Goal: Information Seeking & Learning: Learn about a topic

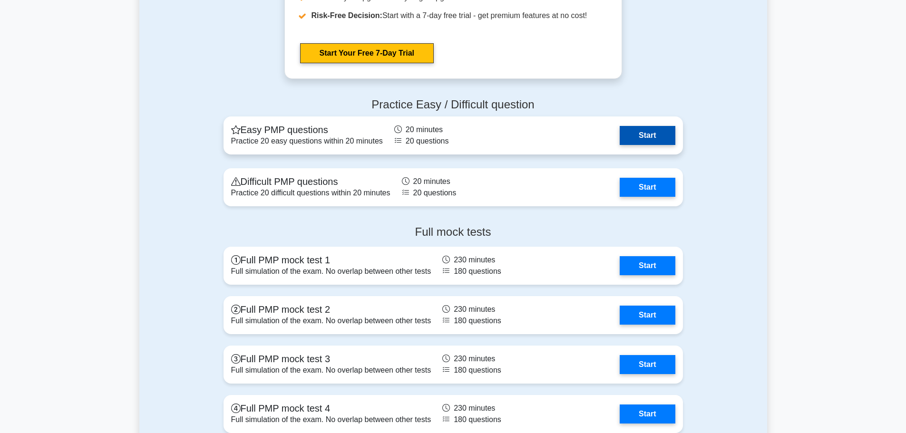
scroll to position [2520, 0]
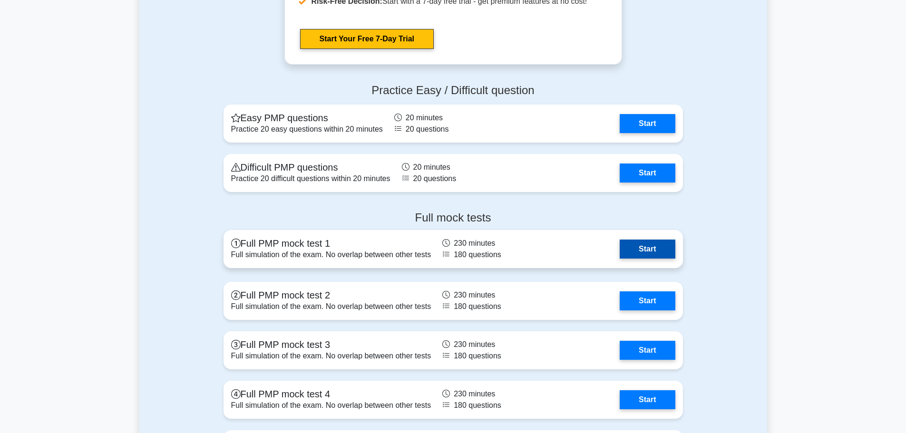
click at [649, 251] on link "Start" at bounding box center [646, 249] width 55 height 19
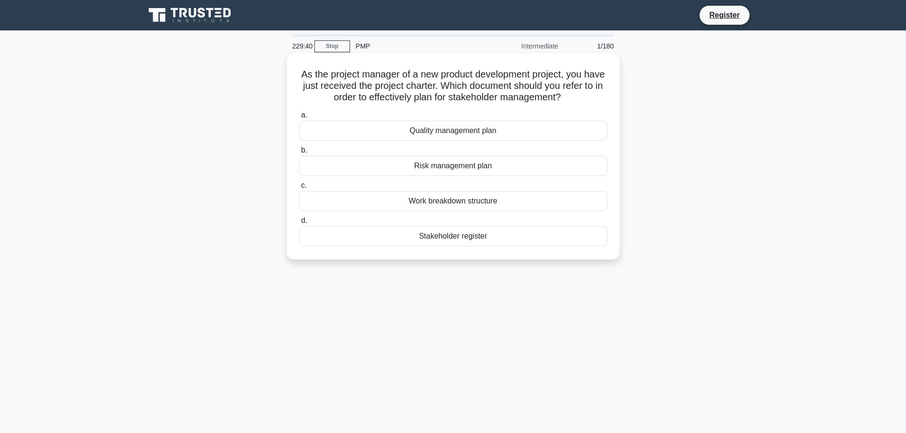
click at [460, 237] on div "Stakeholder register" at bounding box center [453, 236] width 308 height 20
click at [299, 224] on input "d. Stakeholder register" at bounding box center [299, 221] width 0 height 6
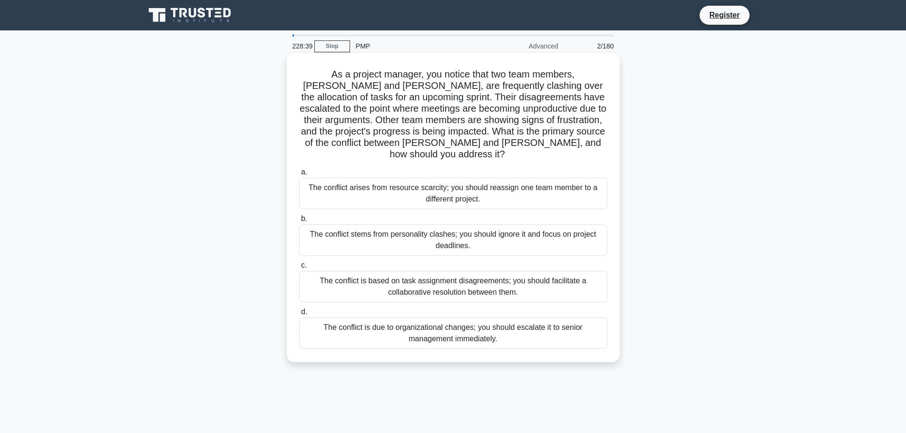
click at [536, 276] on div "The conflict is based on task assignment disagreements; you should facilitate a…" at bounding box center [453, 286] width 308 height 31
click at [299, 269] on input "c. The conflict is based on task assignment disagreements; you should facilitat…" at bounding box center [299, 265] width 0 height 6
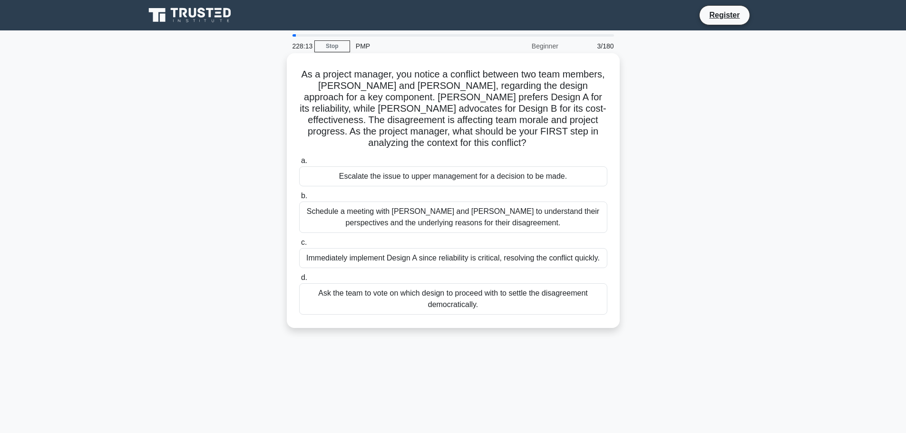
click at [500, 213] on div "Schedule a meeting with Sarah and John to understand their perspectives and the…" at bounding box center [453, 217] width 308 height 31
click at [299, 199] on input "b. Schedule a meeting with Sarah and John to understand their perspectives and …" at bounding box center [299, 196] width 0 height 6
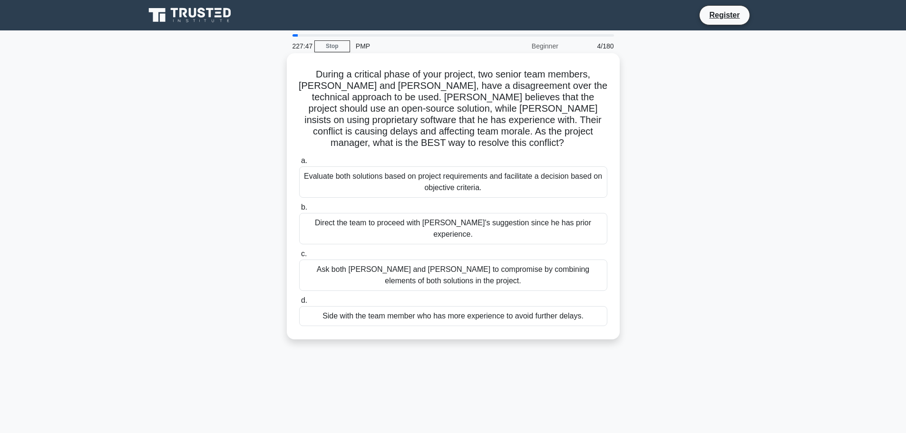
click at [491, 173] on div "Evaluate both solutions based on project requirements and facilitate a decision…" at bounding box center [453, 181] width 308 height 31
click at [299, 164] on input "a. Evaluate both solutions based on project requirements and facilitate a decis…" at bounding box center [299, 161] width 0 height 6
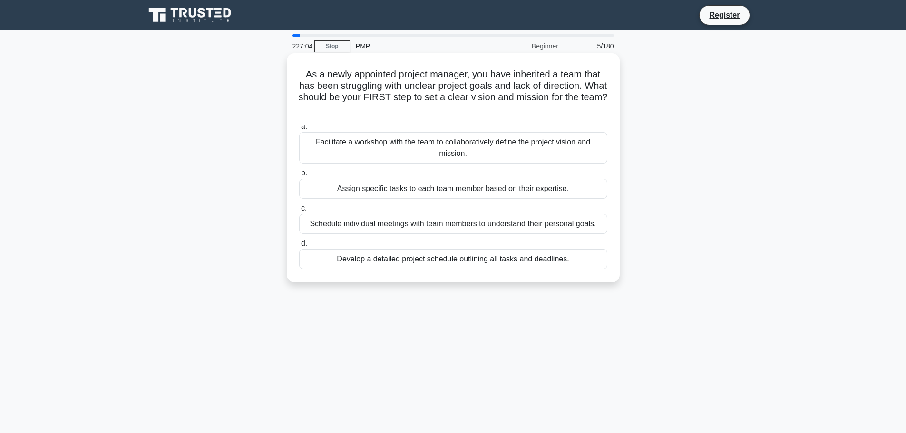
click at [454, 147] on div "Facilitate a workshop with the team to collaboratively define the project visio…" at bounding box center [453, 147] width 308 height 31
click at [299, 130] on input "a. Facilitate a workshop with the team to collaboratively define the project vi…" at bounding box center [299, 127] width 0 height 6
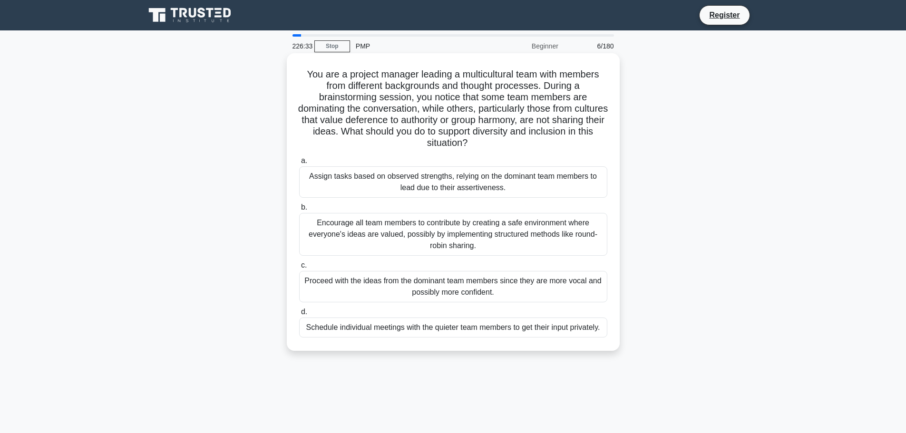
click at [472, 232] on div "Encourage all team members to contribute by creating a safe environment where e…" at bounding box center [453, 234] width 308 height 43
click at [299, 211] on input "b. Encourage all team members to contribute by creating a safe environment wher…" at bounding box center [299, 207] width 0 height 6
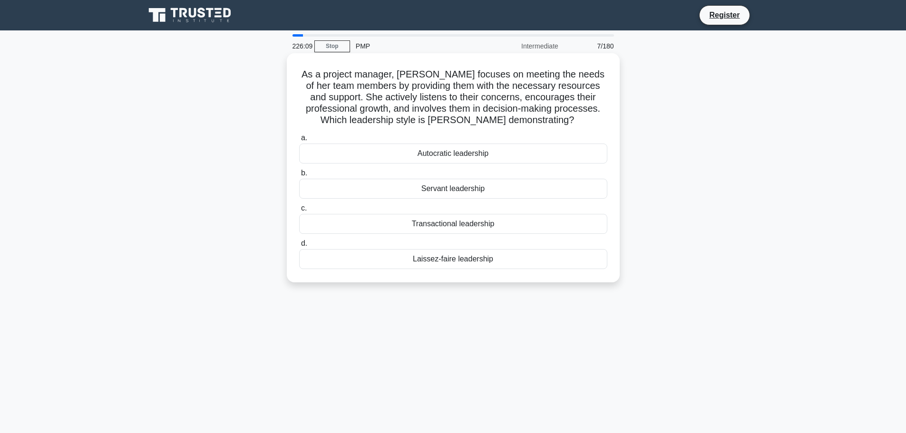
click at [460, 191] on div "Servant leadership" at bounding box center [453, 189] width 308 height 20
click at [299, 176] on input "b. Servant leadership" at bounding box center [299, 173] width 0 height 6
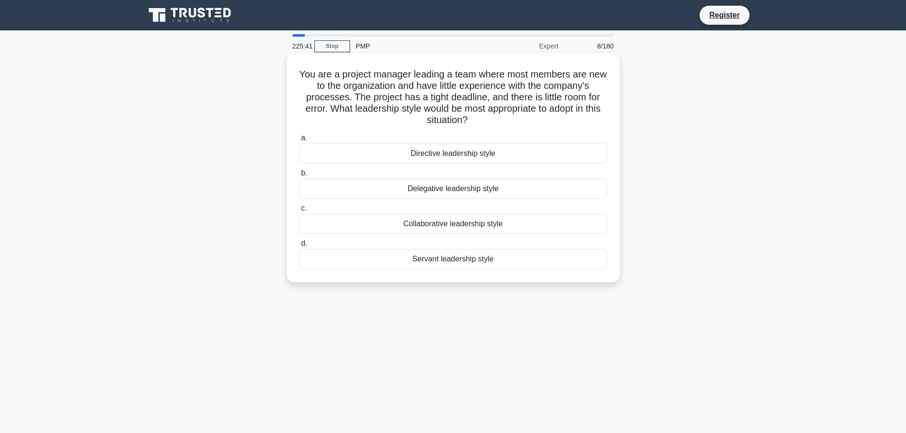
click at [477, 153] on div "Directive leadership style" at bounding box center [453, 154] width 308 height 20
click at [299, 141] on input "a. Directive leadership style" at bounding box center [299, 138] width 0 height 6
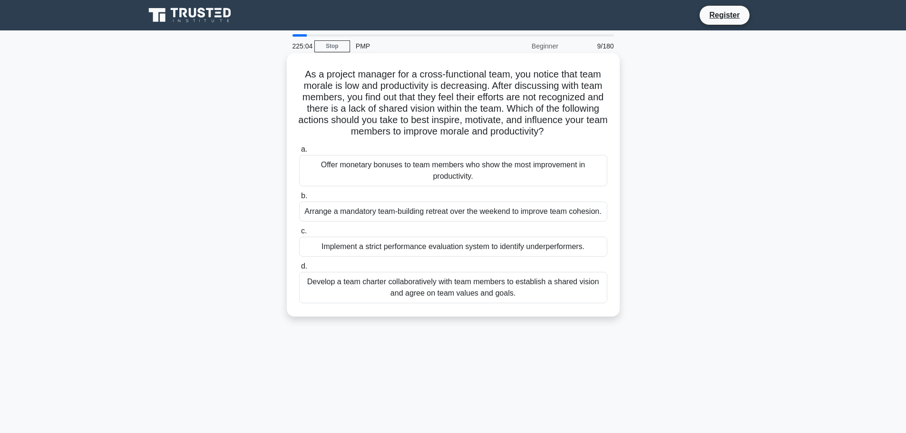
click at [450, 288] on div "Develop a team charter collaboratively with team members to establish a shared …" at bounding box center [453, 287] width 308 height 31
click at [299, 270] on input "d. Develop a team charter collaboratively with team members to establish a shar…" at bounding box center [299, 266] width 0 height 6
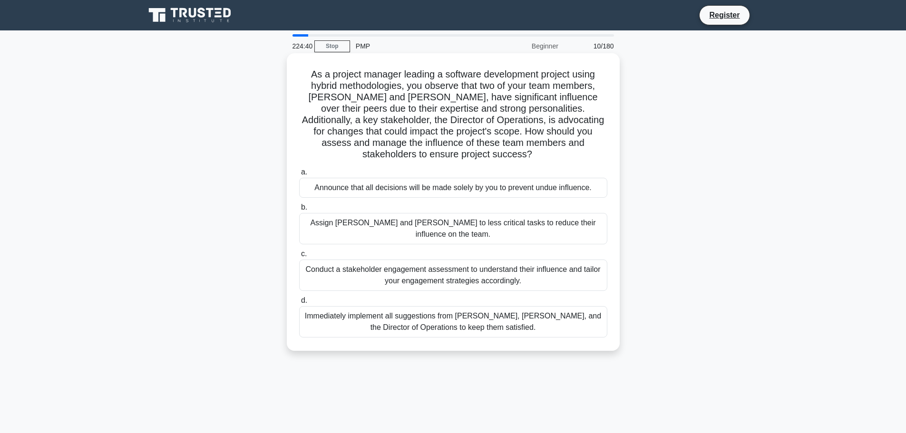
click at [540, 260] on div "Conduct a stakeholder engagement assessment to understand their influence and t…" at bounding box center [453, 275] width 308 height 31
click at [299, 257] on input "c. Conduct a stakeholder engagement assessment to understand their influence an…" at bounding box center [299, 254] width 0 height 6
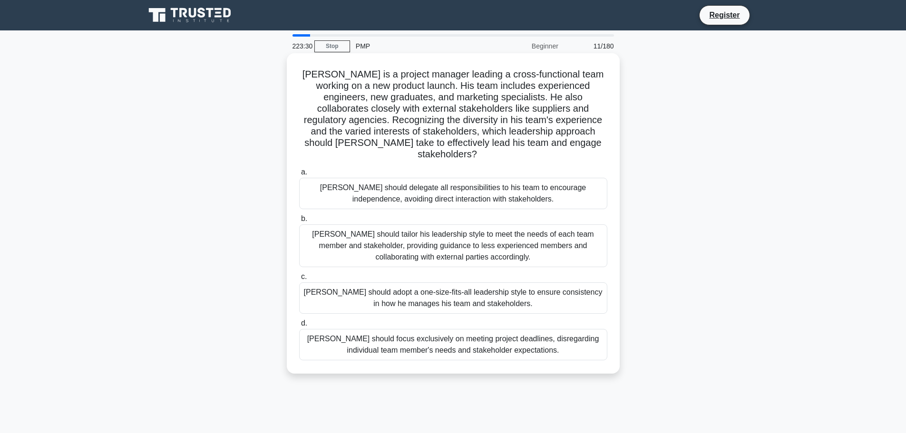
click at [530, 239] on div "John should tailor his leadership style to meet the needs of each team member a…" at bounding box center [453, 245] width 308 height 43
click at [299, 222] on input "b. John should tailor his leadership style to meet the needs of each team membe…" at bounding box center [299, 219] width 0 height 6
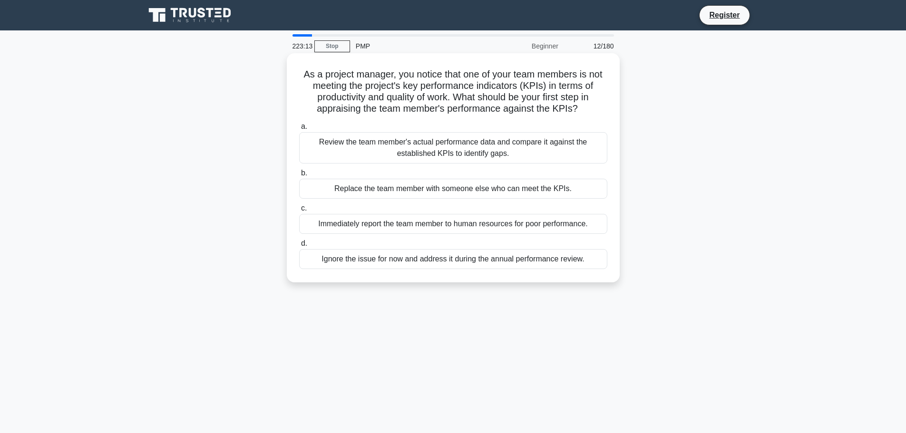
click at [482, 153] on div "Review the team member's actual performance data and compare it against the est…" at bounding box center [453, 147] width 308 height 31
click at [299, 130] on input "a. Review the team member's actual performance data and compare it against the …" at bounding box center [299, 127] width 0 height 6
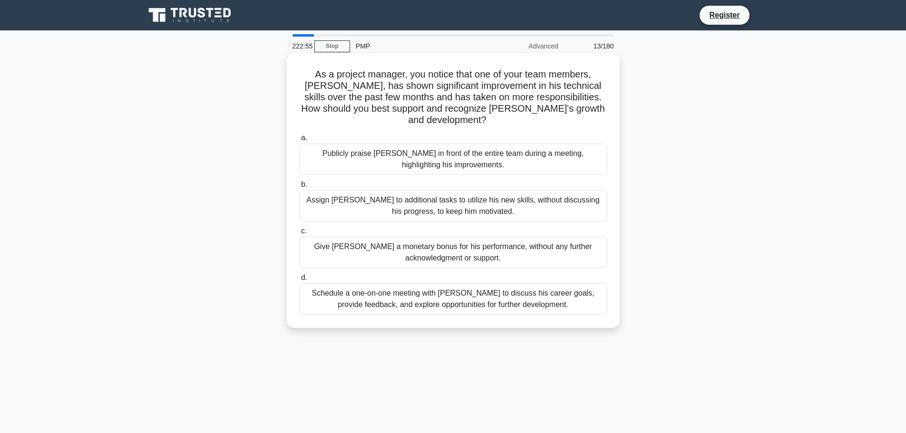
click at [554, 290] on div "Schedule a one-on-one meeting with Alex to discuss his career goals, provide fe…" at bounding box center [453, 298] width 308 height 31
click at [299, 281] on input "d. Schedule a one-on-one meeting with Alex to discuss his career goals, provide…" at bounding box center [299, 278] width 0 height 6
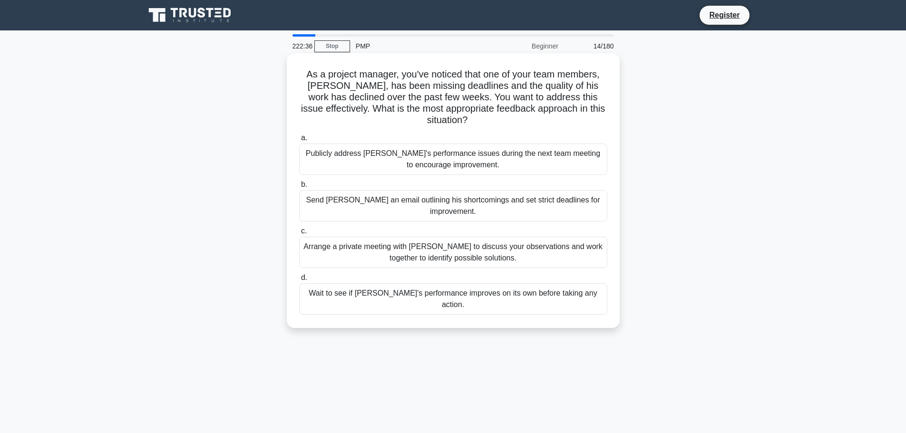
click at [494, 238] on div "Arrange a private meeting with Alex to discuss your observations and work toget…" at bounding box center [453, 252] width 308 height 31
click at [299, 234] on input "c. Arrange a private meeting with Alex to discuss your observations and work to…" at bounding box center [299, 231] width 0 height 6
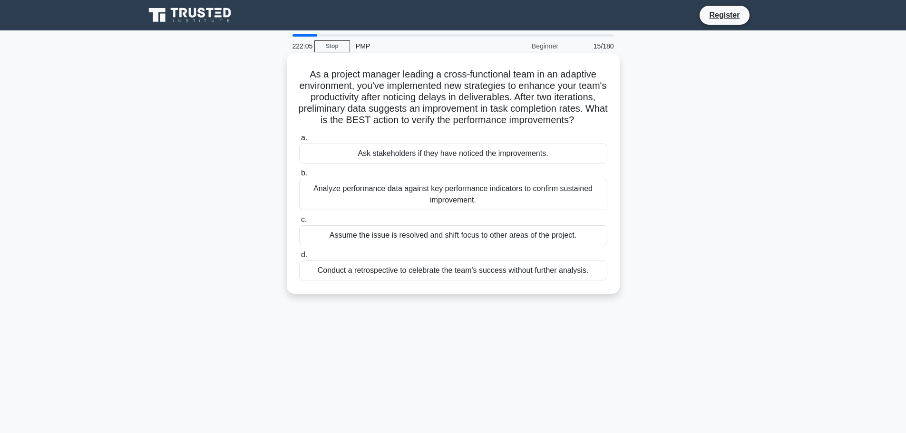
click at [458, 209] on div "Analyze performance data against key performance indicators to confirm sustaine…" at bounding box center [453, 194] width 308 height 31
click at [299, 176] on input "b. Analyze performance data against key performance indicators to confirm susta…" at bounding box center [299, 173] width 0 height 6
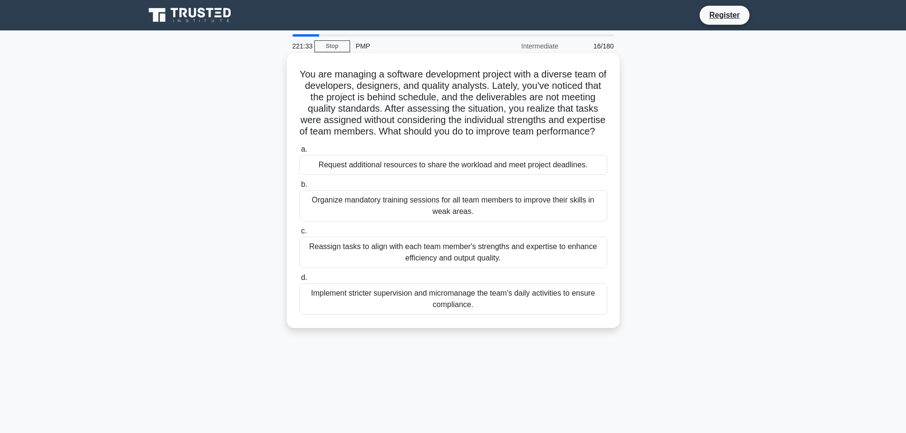
click at [496, 265] on div "Reassign tasks to align with each team member's strengths and expertise to enha…" at bounding box center [453, 252] width 308 height 31
click at [299, 234] on input "c. Reassign tasks to align with each team member's strengths and expertise to e…" at bounding box center [299, 231] width 0 height 6
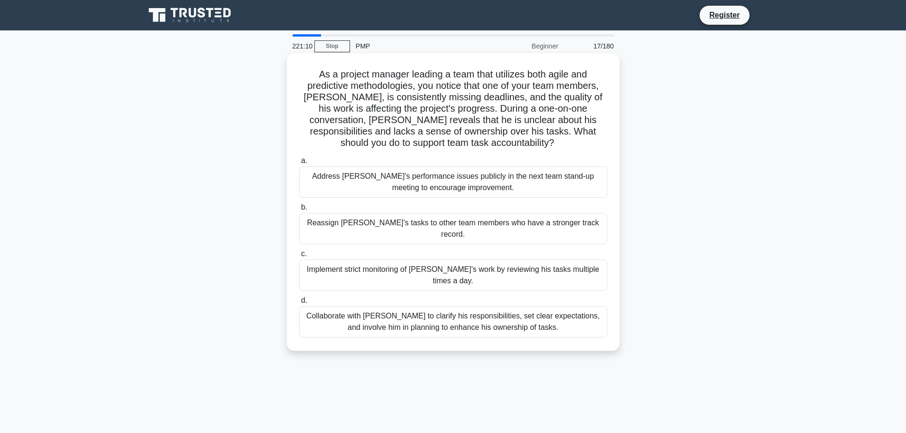
click at [426, 306] on div "Collaborate with Alex to clarify his responsibilities, set clear expectations, …" at bounding box center [453, 321] width 308 height 31
click at [299, 299] on input "d. Collaborate with Alex to clarify his responsibilities, set clear expectation…" at bounding box center [299, 301] width 0 height 6
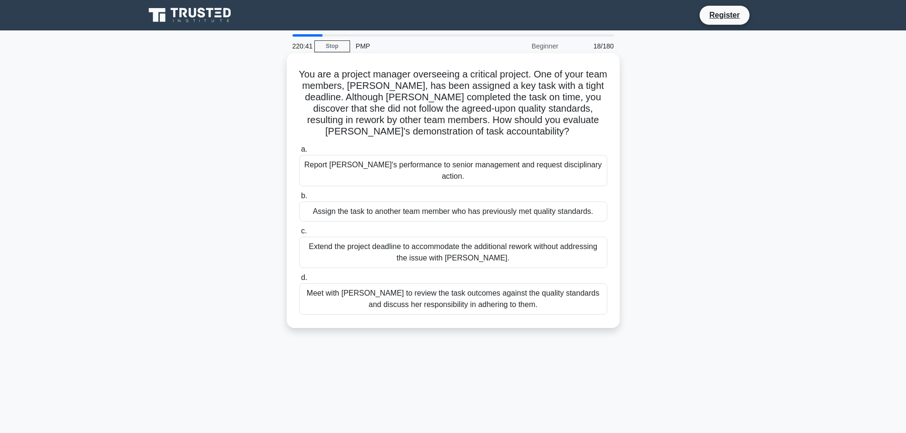
click at [514, 291] on div "Meet with Priya to review the task outcomes against the quality standards and d…" at bounding box center [453, 298] width 308 height 31
click at [299, 281] on input "d. Meet with Priya to review the task outcomes against the quality standards an…" at bounding box center [299, 278] width 0 height 6
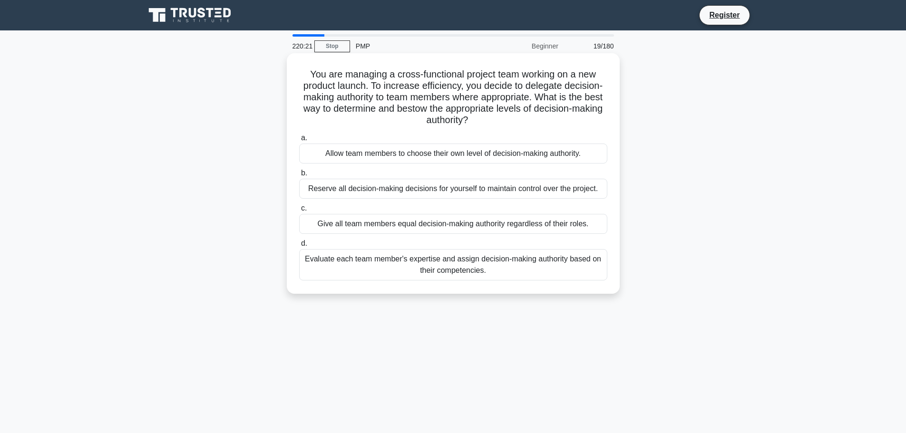
click at [444, 271] on div "Evaluate each team member's expertise and assign decision-making authority base…" at bounding box center [453, 264] width 308 height 31
click at [299, 247] on input "d. Evaluate each team member's expertise and assign decision-making authority b…" at bounding box center [299, 244] width 0 height 6
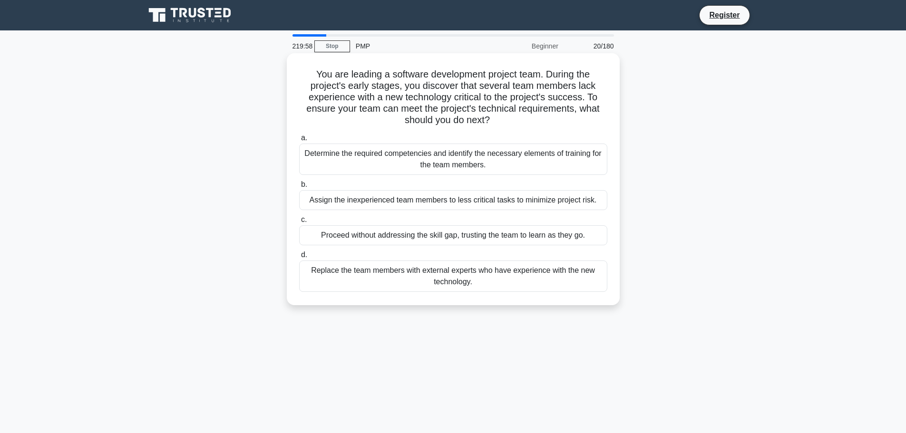
click at [501, 164] on div "Determine the required competencies and identify the necessary elements of trai…" at bounding box center [453, 159] width 308 height 31
click at [299, 141] on input "a. Determine the required competencies and identify the necessary elements of t…" at bounding box center [299, 138] width 0 height 6
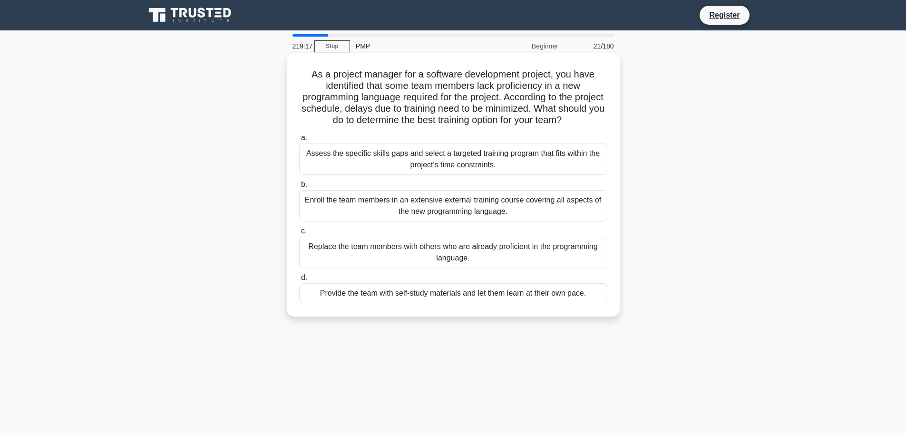
click at [500, 163] on div "Assess the specific skills gaps and select a targeted training program that fit…" at bounding box center [453, 159] width 308 height 31
click at [299, 141] on input "a. Assess the specific skills gaps and select a targeted training program that …" at bounding box center [299, 138] width 0 height 6
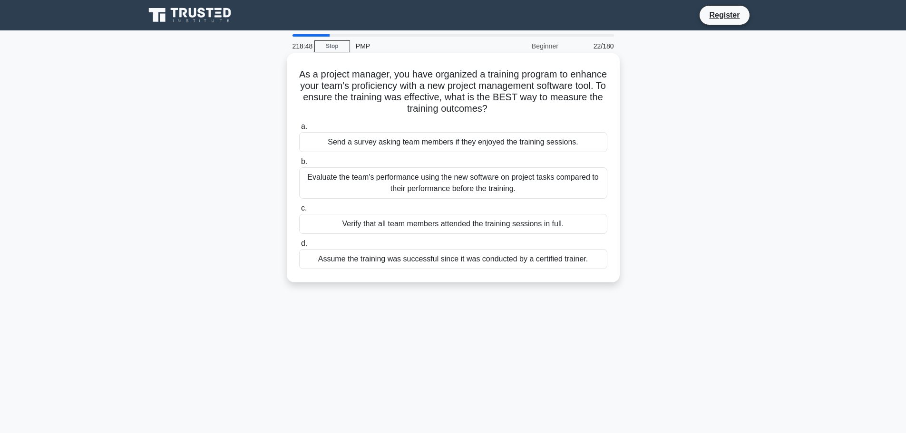
click at [511, 185] on div "Evaluate the team's performance using the new software on project tasks compare…" at bounding box center [453, 182] width 308 height 31
click at [299, 165] on input "b. Evaluate the team's performance using the new software on project tasks comp…" at bounding box center [299, 162] width 0 height 6
click at [498, 181] on div "Assess each team member's and stakeholder's abilities and expertise relevant to…" at bounding box center [453, 182] width 308 height 31
click at [299, 165] on input "b. Assess each team member's and stakeholder's abilities and expertise relevant…" at bounding box center [299, 162] width 0 height 6
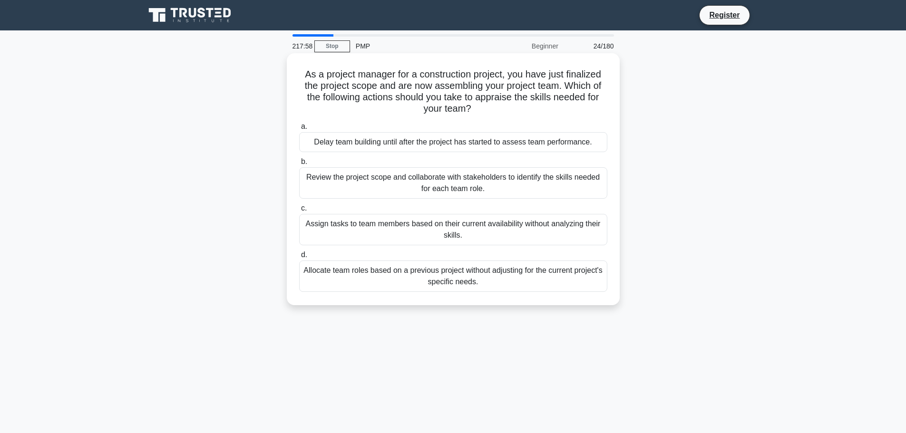
click at [480, 178] on div "Review the project scope and collaborate with stakeholders to identify the skil…" at bounding box center [453, 182] width 308 height 31
click at [299, 165] on input "b. Review the project scope and collaborate with stakeholders to identify the s…" at bounding box center [299, 162] width 0 height 6
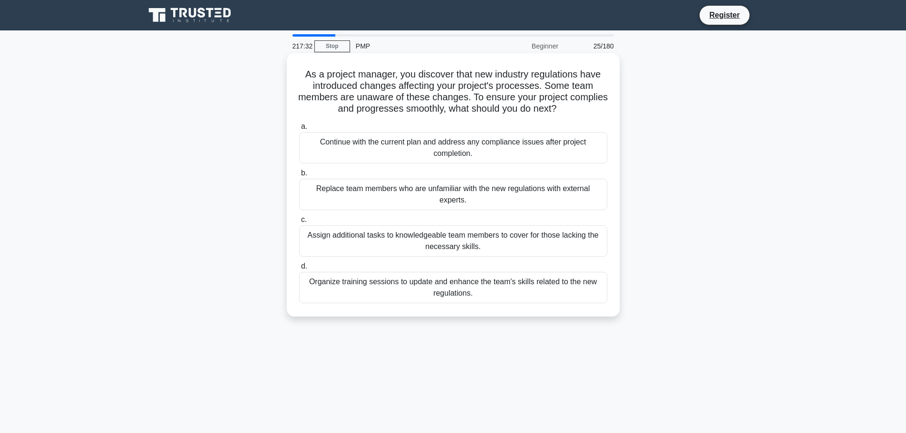
click at [480, 290] on div "Organize training sessions to update and enhance the team's skills related to t…" at bounding box center [453, 287] width 308 height 31
click at [299, 270] on input "d. Organize training sessions to update and enhance the team's skills related t…" at bounding box center [299, 266] width 0 height 6
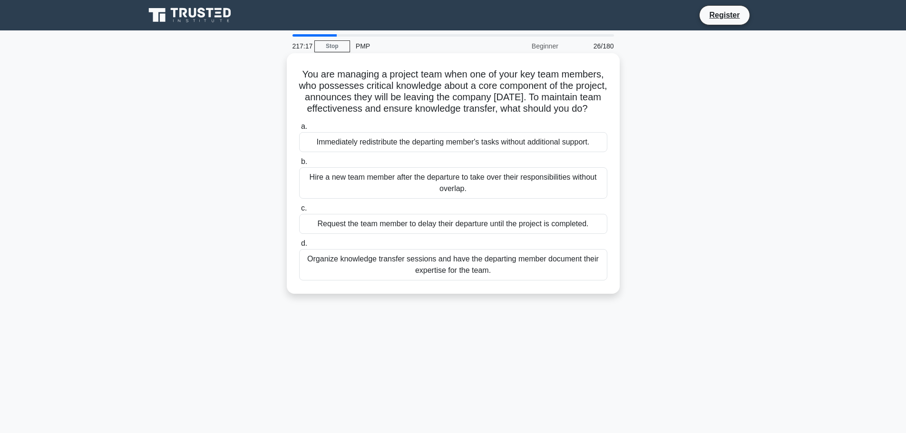
click at [571, 278] on div "Organize knowledge transfer sessions and have the departing member document the…" at bounding box center [453, 264] width 308 height 31
click at [299, 247] on input "d. Organize knowledge transfer sessions and have the departing member document …" at bounding box center [299, 244] width 0 height 6
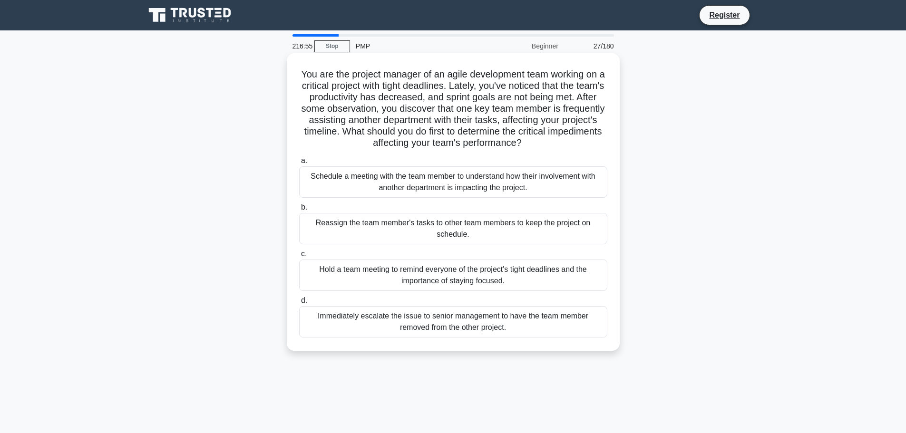
click at [542, 184] on div "Schedule a meeting with the team member to understand how their involvement wit…" at bounding box center [453, 181] width 308 height 31
click at [299, 164] on input "a. Schedule a meeting with the team member to understand how their involvement …" at bounding box center [299, 161] width 0 height 6
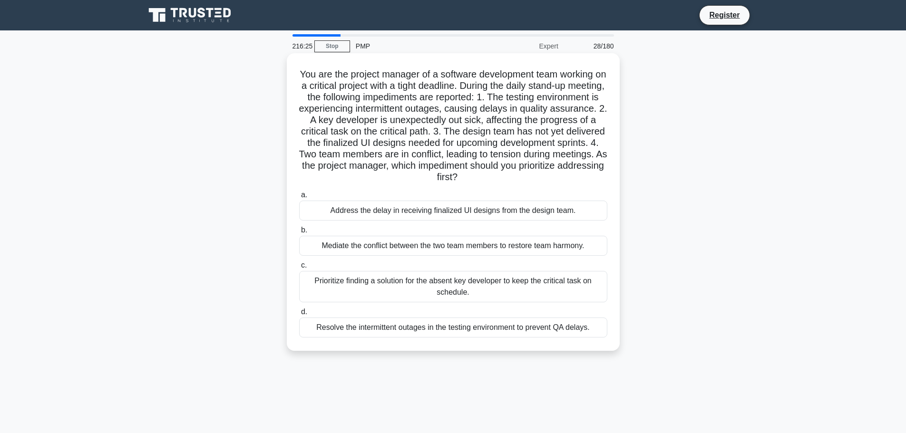
click at [465, 286] on div "Prioritize finding a solution for the absent key developer to keep the critical…" at bounding box center [453, 286] width 308 height 31
click at [299, 269] on input "c. Prioritize finding a solution for the absent key developer to keep the criti…" at bounding box center [299, 265] width 0 height 6
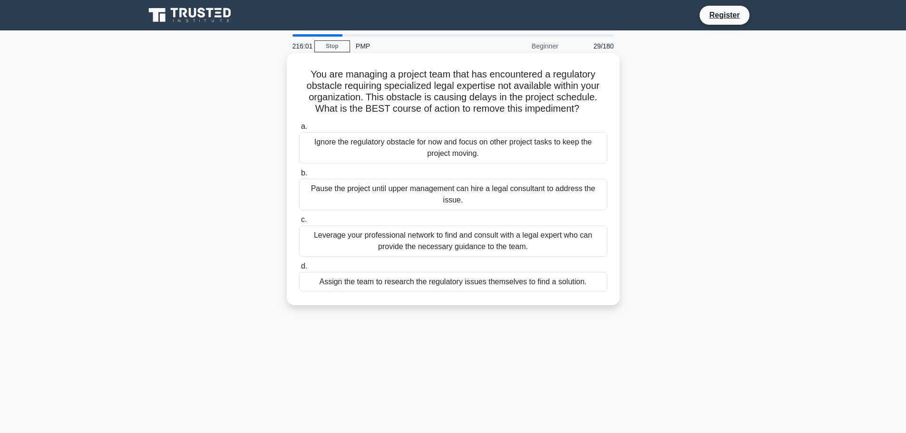
click at [549, 245] on div "Leverage your professional network to find and consult with a legal expert who …" at bounding box center [453, 240] width 308 height 31
click at [299, 223] on input "c. Leverage your professional network to find and consult with a legal expert w…" at bounding box center [299, 220] width 0 height 6
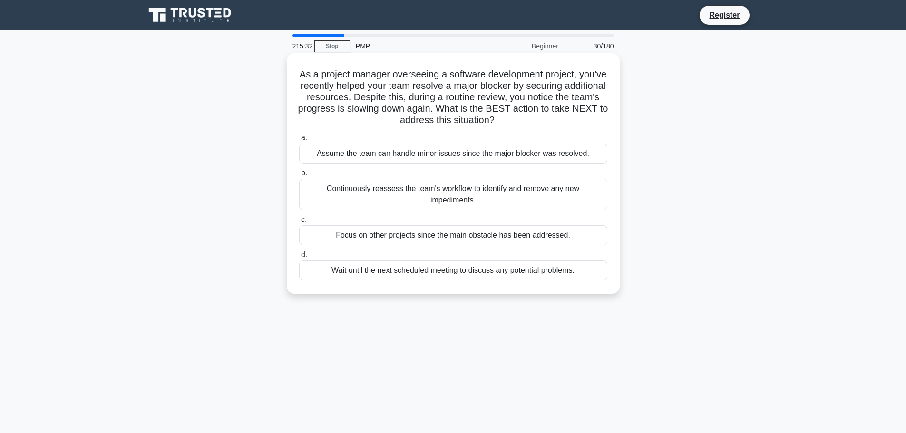
click at [421, 188] on div "Continuously reassess the team's workflow to identify and remove any new impedi…" at bounding box center [453, 194] width 308 height 31
click at [299, 176] on input "b. Continuously reassess the team's workflow to identify and remove any new imp…" at bounding box center [299, 173] width 0 height 6
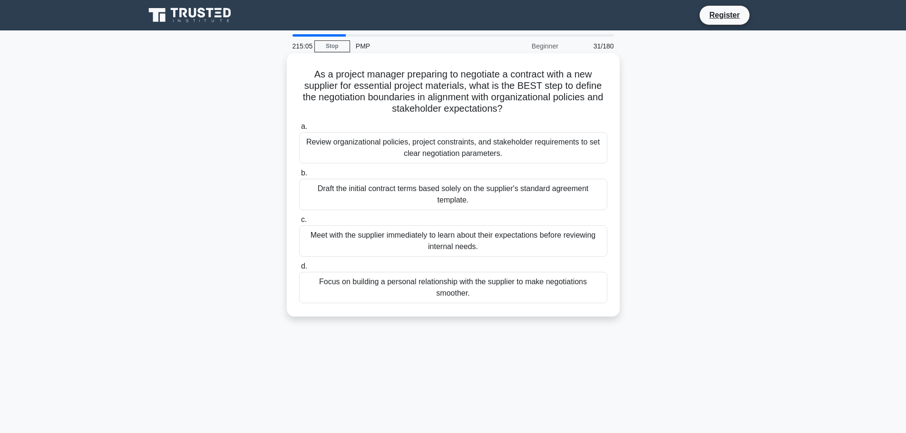
click at [558, 152] on div "Review organizational policies, project constraints, and stakeholder requiremen…" at bounding box center [453, 147] width 308 height 31
click at [299, 130] on input "a. Review organizational policies, project constraints, and stakeholder require…" at bounding box center [299, 127] width 0 height 6
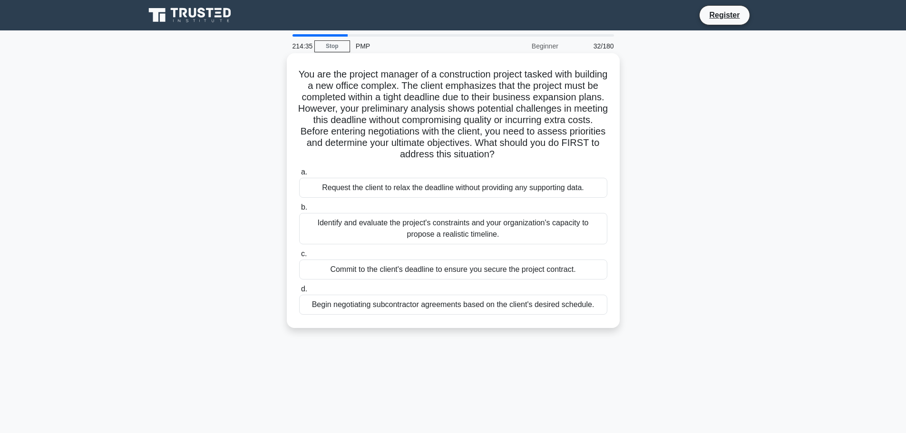
click at [492, 229] on div "Identify and evaluate the project's constraints and your organization's capacit…" at bounding box center [453, 228] width 308 height 31
click at [532, 233] on div "Identify and evaluate the project's constraints and your organization's capacit…" at bounding box center [453, 228] width 308 height 31
click at [299, 211] on input "b. Identify and evaluate the project's constraints and your organization's capa…" at bounding box center [299, 207] width 0 height 6
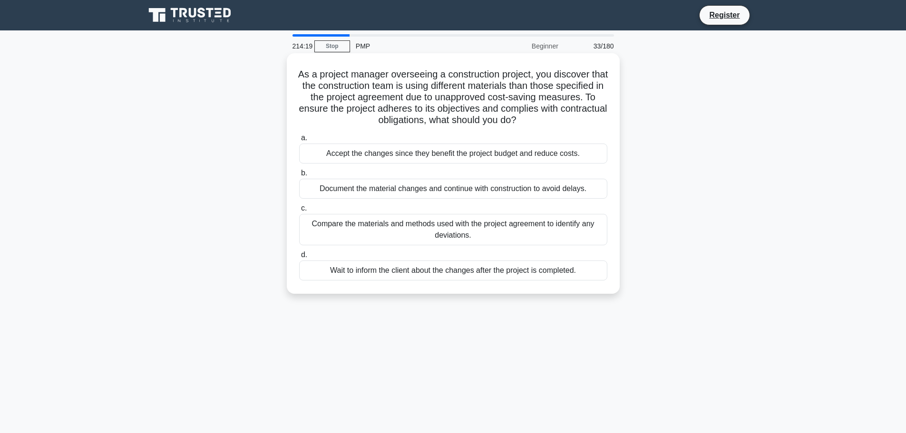
click at [399, 227] on div "Compare the materials and methods used with the project agreement to identify a…" at bounding box center [453, 229] width 308 height 31
click at [299, 212] on input "c. Compare the materials and methods used with the project agreement to identif…" at bounding box center [299, 208] width 0 height 6
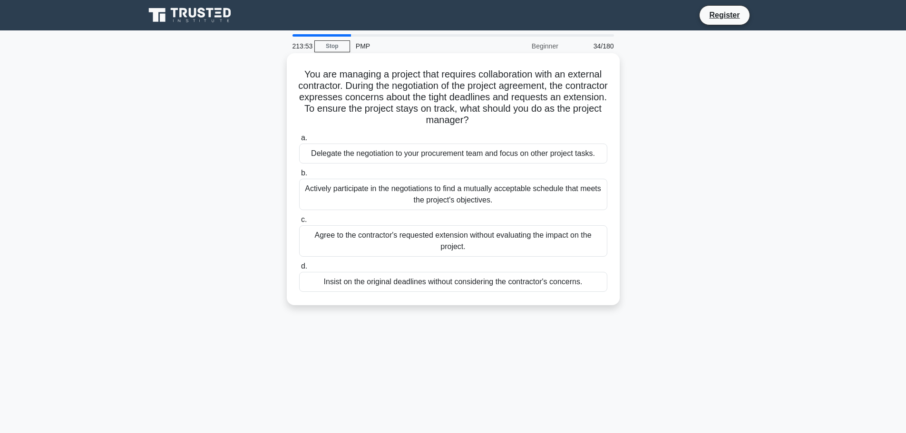
click at [501, 191] on div "Actively participate in the negotiations to find a mutually acceptable schedule…" at bounding box center [453, 194] width 308 height 31
click at [299, 176] on input "b. Actively participate in the negotiations to find a mutually acceptable sched…" at bounding box center [299, 173] width 0 height 6
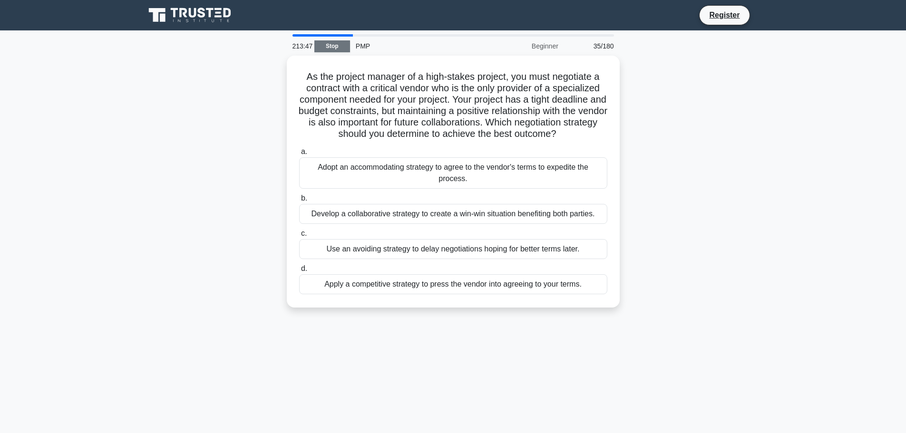
click at [336, 47] on link "Stop" at bounding box center [332, 46] width 36 height 12
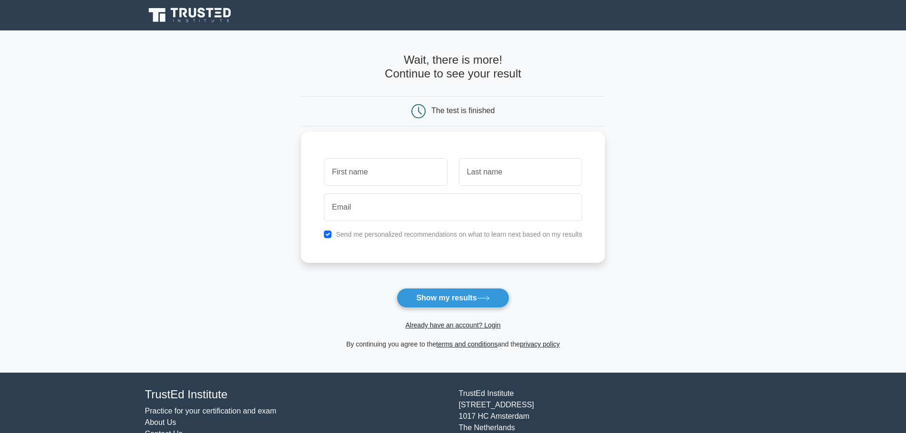
click at [365, 176] on input "text" at bounding box center [385, 172] width 123 height 28
click at [464, 328] on link "Already have an account? Login" at bounding box center [452, 325] width 95 height 8
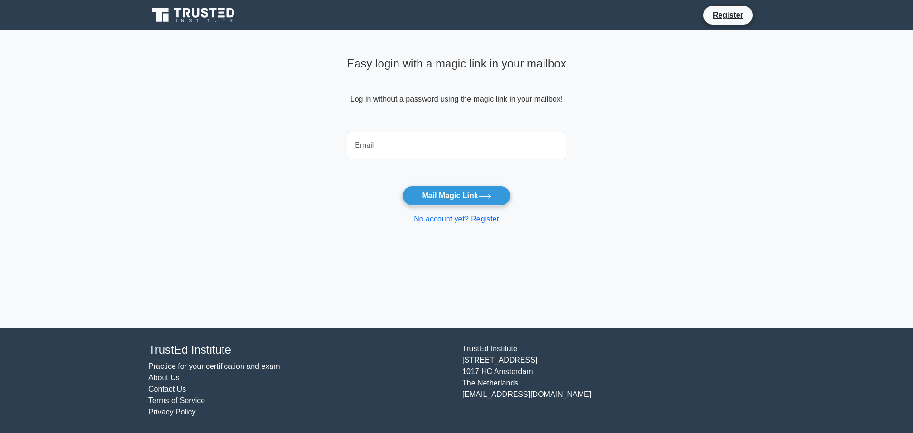
click at [385, 147] on input "email" at bounding box center [457, 146] width 220 height 28
type input "trentini.victoria@gmail.com"
click at [467, 194] on button "Mail Magic Link" at bounding box center [456, 196] width 108 height 20
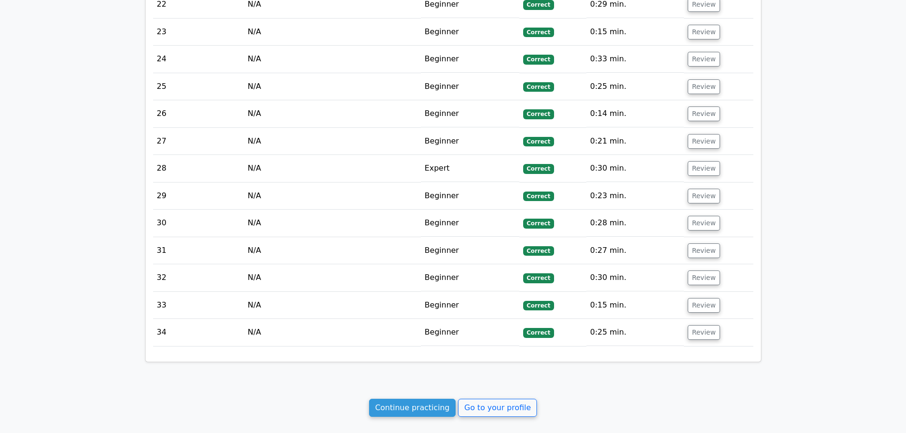
scroll to position [1593, 0]
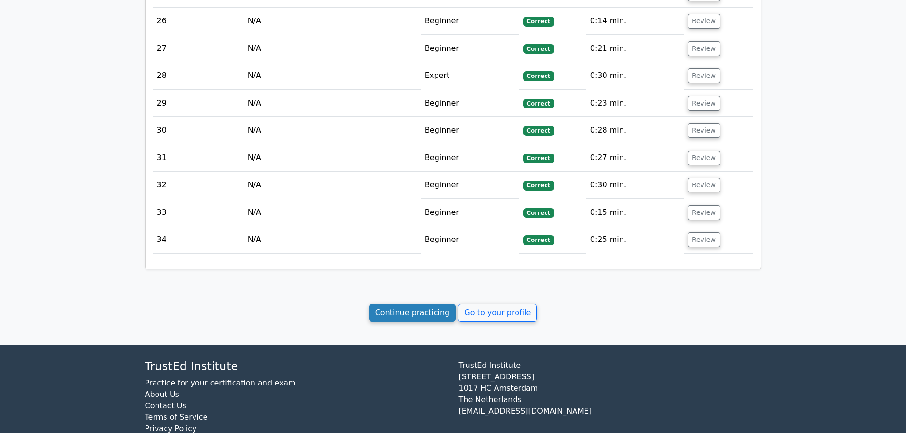
click at [417, 304] on link "Continue practicing" at bounding box center [412, 313] width 87 height 18
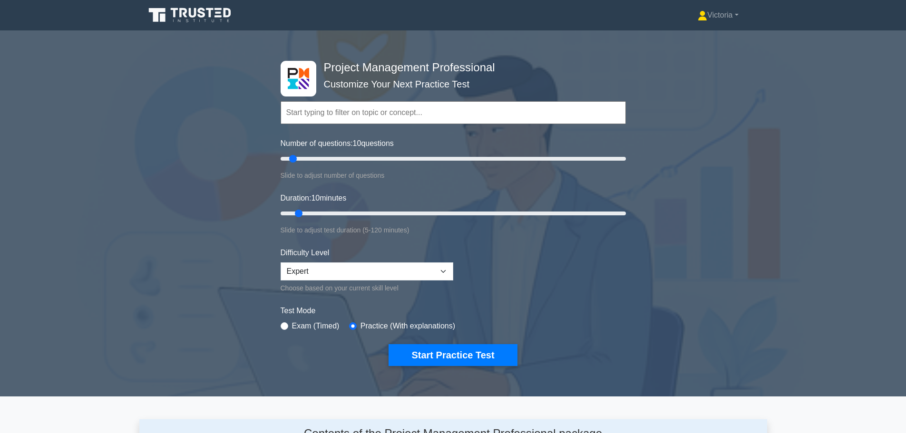
click at [341, 111] on input "text" at bounding box center [453, 112] width 345 height 23
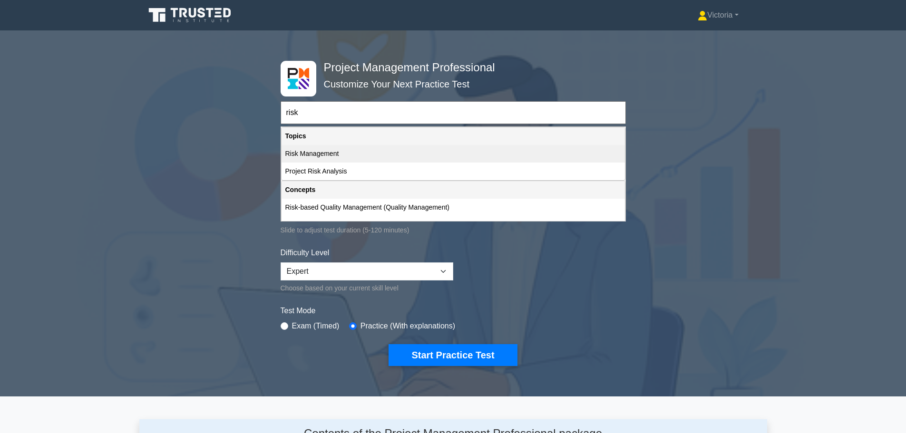
click at [323, 155] on div "Risk Management" at bounding box center [452, 154] width 343 height 18
type input "Risk Management"
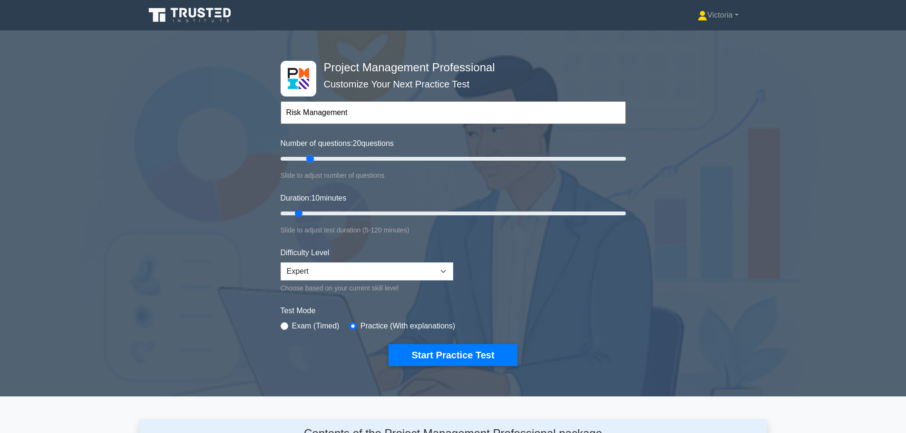
drag, startPoint x: 290, startPoint y: 159, endPoint x: 309, endPoint y: 158, distance: 18.6
type input "20"
click at [309, 158] on input "Number of questions: 20 questions" at bounding box center [453, 158] width 345 height 11
drag, startPoint x: 300, startPoint y: 213, endPoint x: 307, endPoint y: 213, distance: 6.7
type input "15"
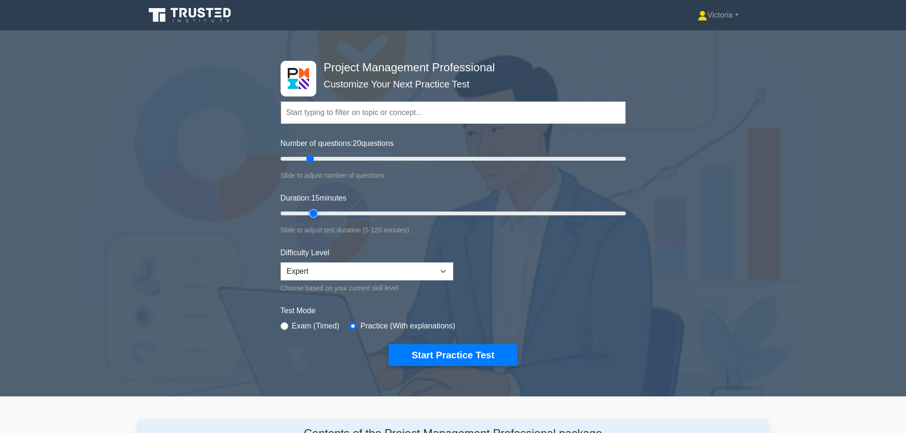
click at [307, 213] on input "Duration: 15 minutes" at bounding box center [453, 213] width 345 height 11
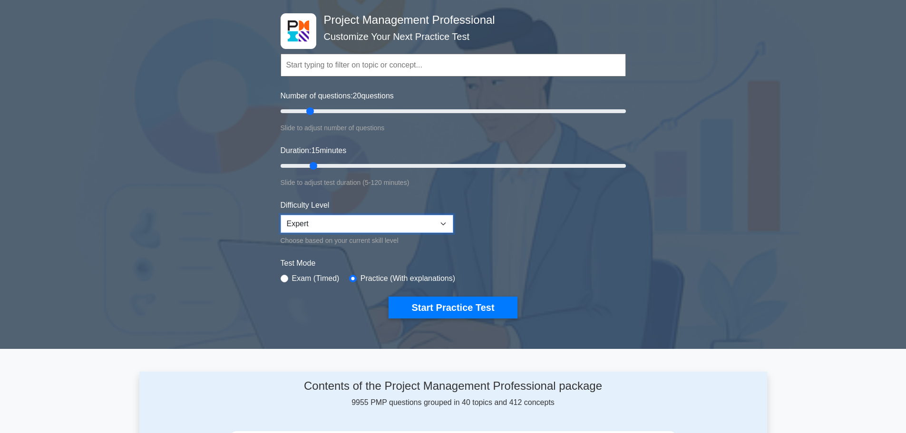
click at [365, 219] on select "Beginner Intermediate Expert" at bounding box center [367, 224] width 173 height 18
click at [284, 277] on input "radio" at bounding box center [285, 279] width 8 height 8
radio input "true"
click at [468, 310] on button "Start Practice Test" at bounding box center [452, 308] width 128 height 22
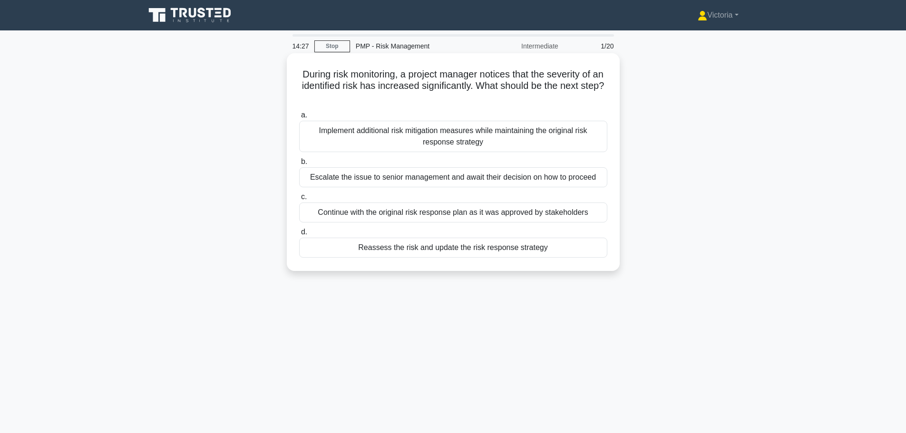
click at [485, 254] on div "Reassess the risk and update the risk response strategy" at bounding box center [453, 248] width 308 height 20
click at [299, 235] on input "d. Reassess the risk and update the risk response strategy" at bounding box center [299, 232] width 0 height 6
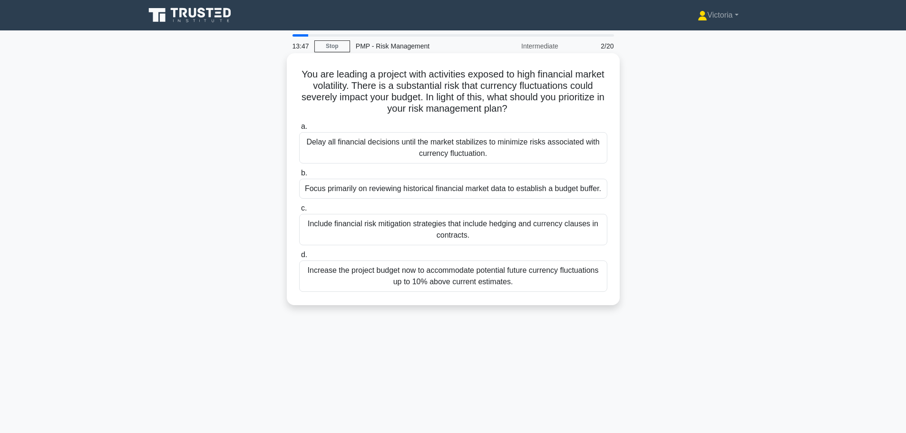
click at [397, 193] on div "Focus primarily on reviewing historical financial market data to establish a bu…" at bounding box center [453, 189] width 308 height 20
click at [299, 176] on input "b. Focus primarily on reviewing historical financial market data to establish a…" at bounding box center [299, 173] width 0 height 6
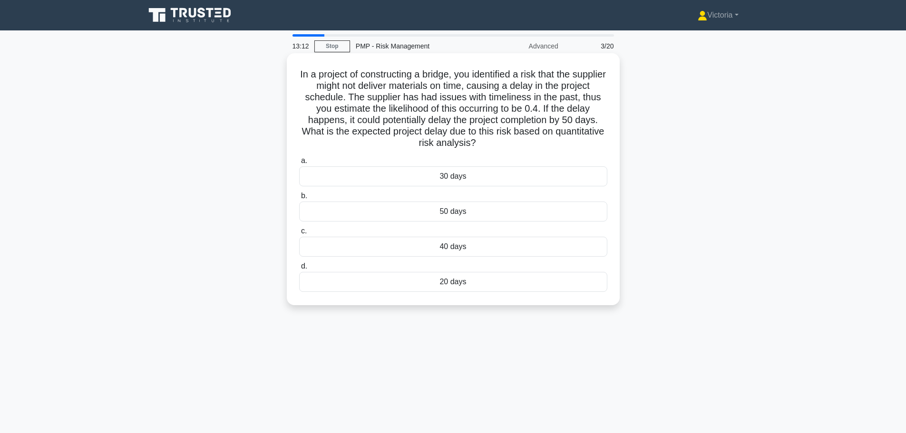
click at [464, 281] on div "20 days" at bounding box center [453, 282] width 308 height 20
click at [299, 270] on input "d. 20 days" at bounding box center [299, 266] width 0 height 6
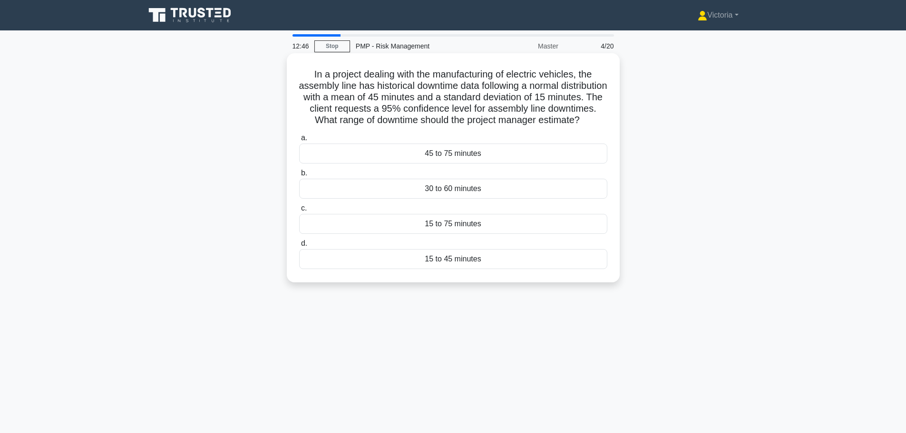
click at [458, 197] on div "30 to 60 minutes" at bounding box center [453, 189] width 308 height 20
click at [299, 176] on input "b. 30 to 60 minutes" at bounding box center [299, 173] width 0 height 6
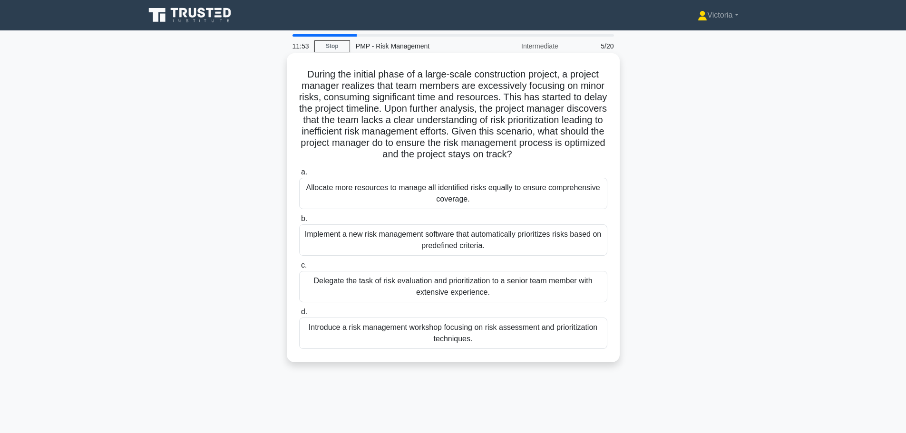
click at [480, 332] on div "Introduce a risk management workshop focusing on risk assessment and prioritiza…" at bounding box center [453, 333] width 308 height 31
click at [299, 315] on input "d. Introduce a risk management workshop focusing on risk assessment and priorit…" at bounding box center [299, 312] width 0 height 6
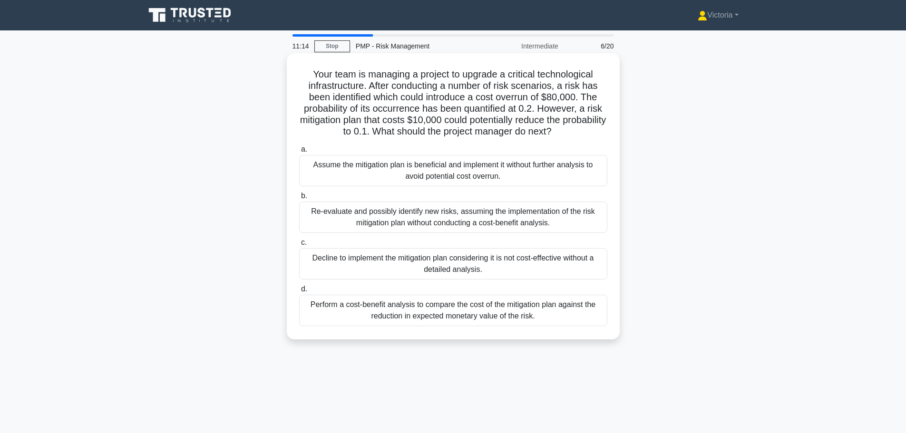
click at [546, 317] on div "Perform a cost-benefit analysis to compare the cost of the mitigation plan agai…" at bounding box center [453, 310] width 308 height 31
click at [299, 292] on input "d. Perform a cost-benefit analysis to compare the cost of the mitigation plan a…" at bounding box center [299, 289] width 0 height 6
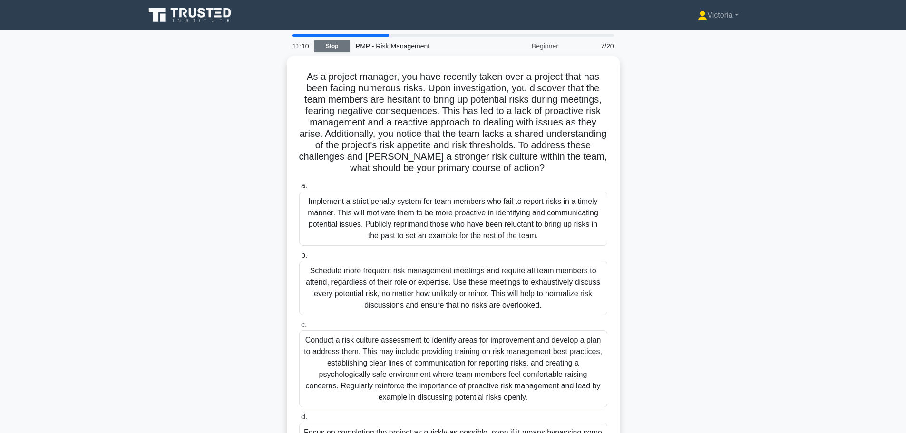
click at [334, 48] on link "Stop" at bounding box center [332, 46] width 36 height 12
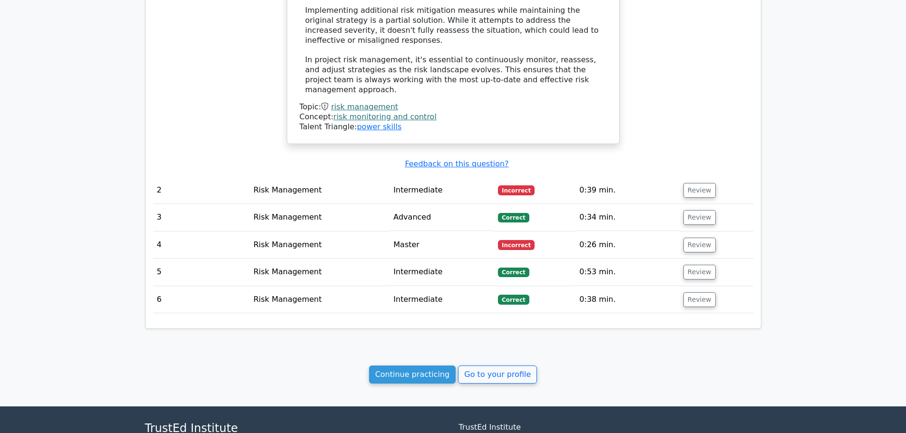
scroll to position [940, 0]
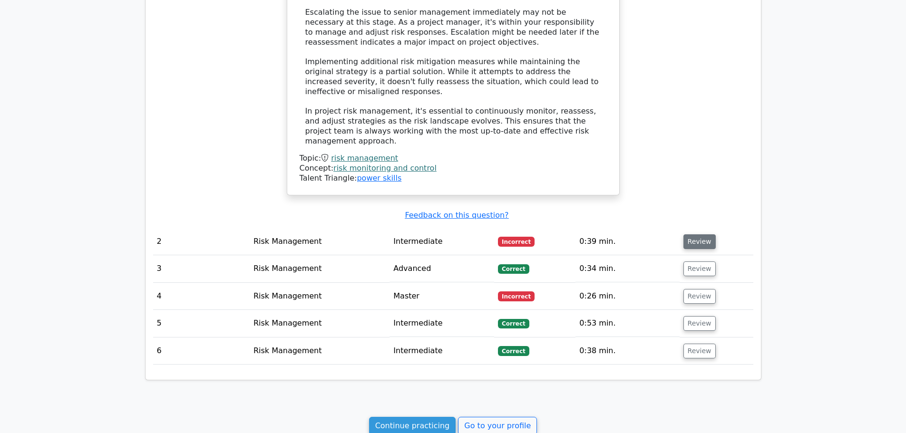
click at [688, 234] on button "Review" at bounding box center [699, 241] width 32 height 15
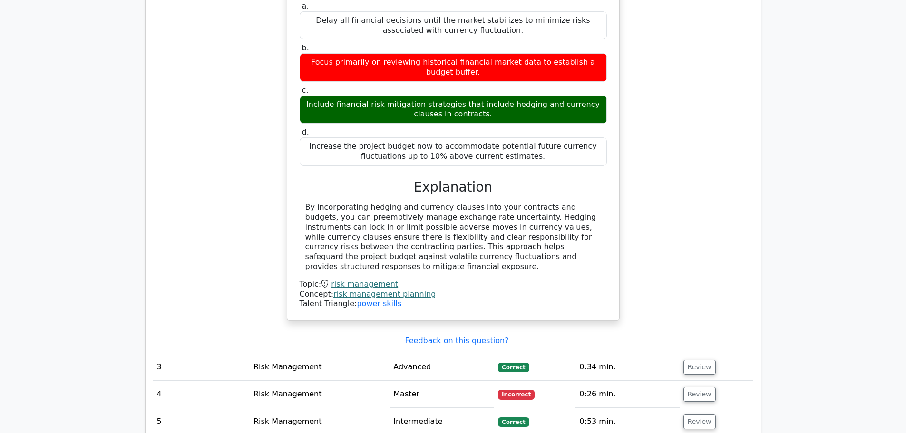
scroll to position [1273, 0]
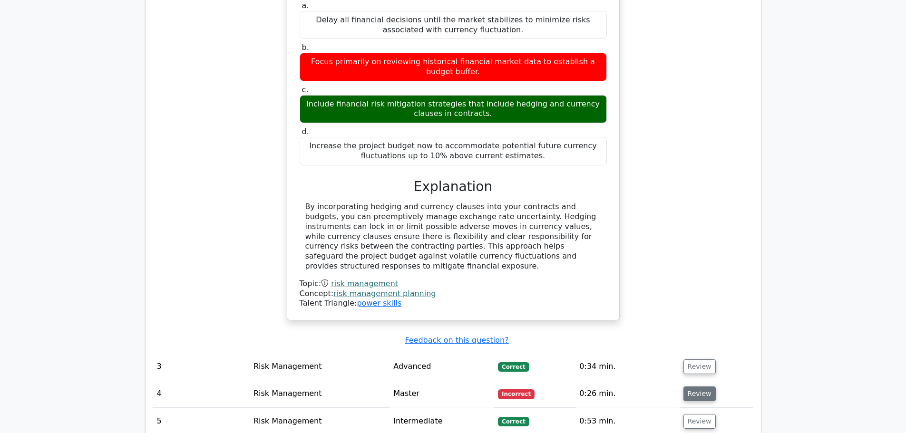
drag, startPoint x: 708, startPoint y: 329, endPoint x: 706, endPoint y: 324, distance: 5.3
click at [708, 387] on button "Review" at bounding box center [699, 394] width 32 height 15
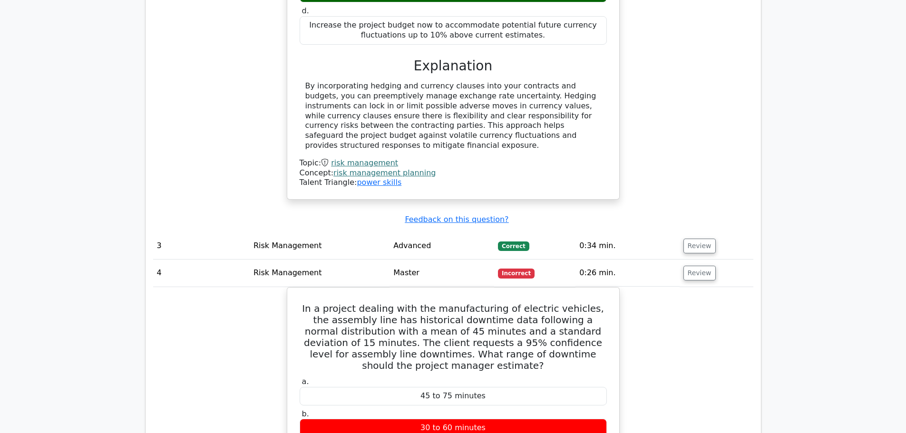
scroll to position [1416, 0]
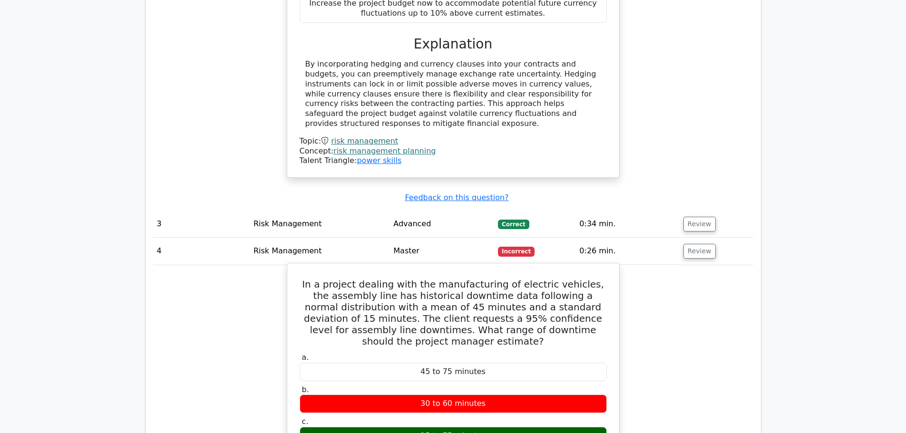
click at [449, 427] on div "15 to 75 minutes" at bounding box center [453, 436] width 307 height 19
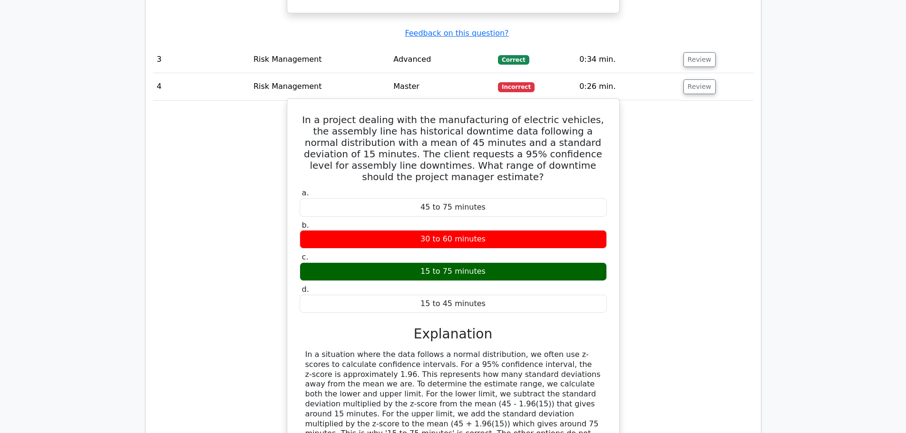
scroll to position [1558, 0]
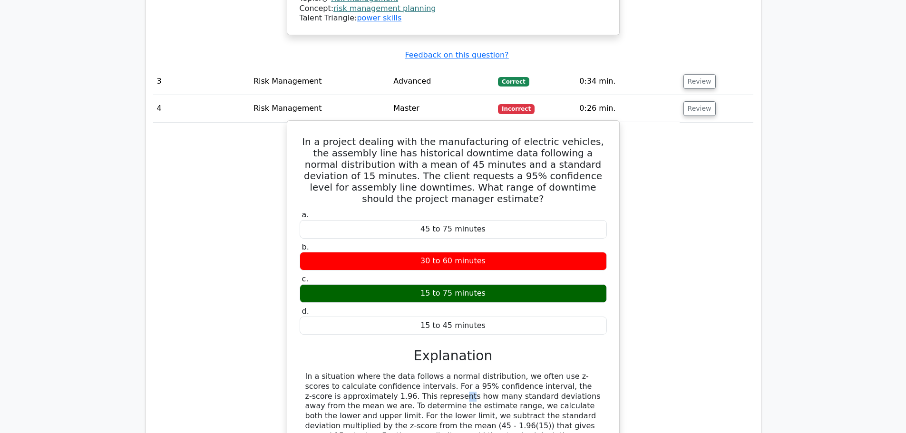
drag, startPoint x: 366, startPoint y: 325, endPoint x: 358, endPoint y: 326, distance: 7.6
click at [358, 372] on div "In a situation where the data follows a normal distribution, we often use z-sco…" at bounding box center [453, 426] width 296 height 109
click at [550, 372] on div "In a situation where the data follows a normal distribution, we often use z-sco…" at bounding box center [453, 426] width 296 height 109
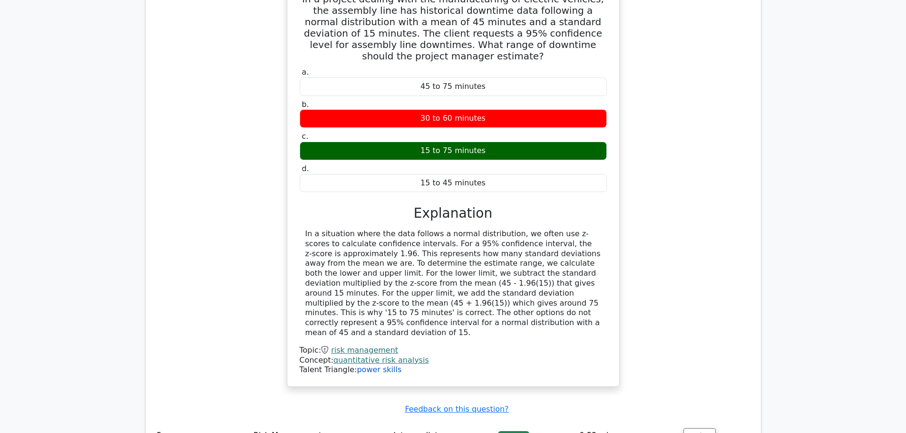
click at [373, 365] on link "power skills" at bounding box center [379, 369] width 45 height 9
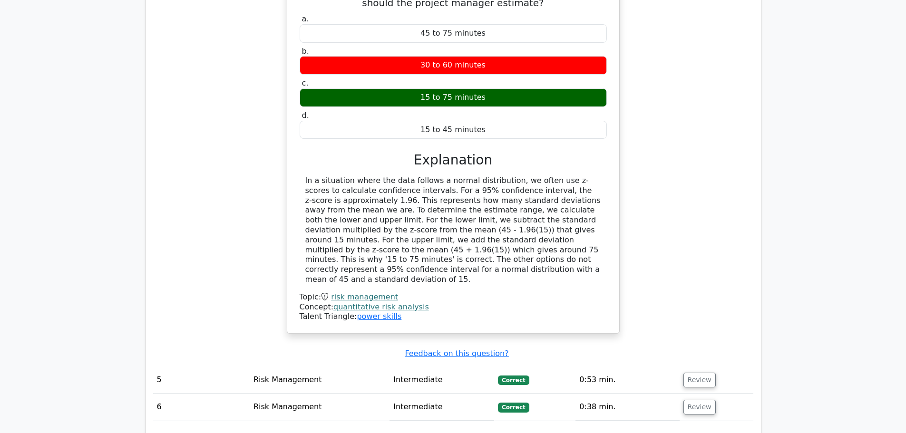
scroll to position [1877, 0]
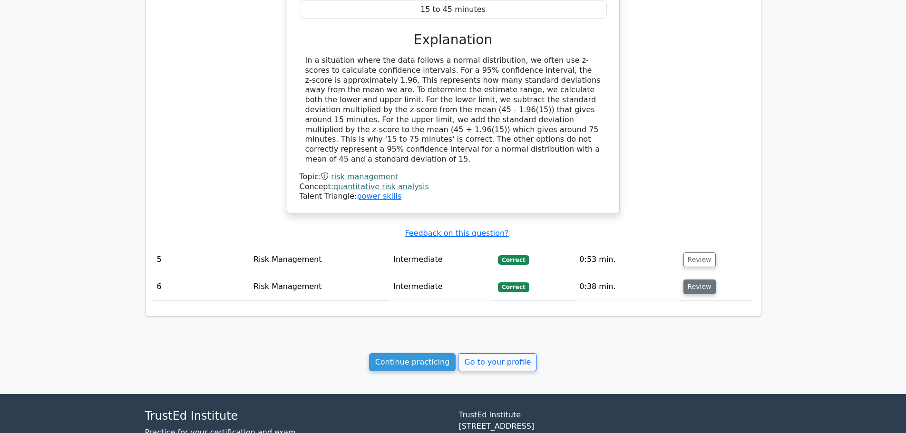
click at [697, 280] on button "Review" at bounding box center [699, 287] width 32 height 15
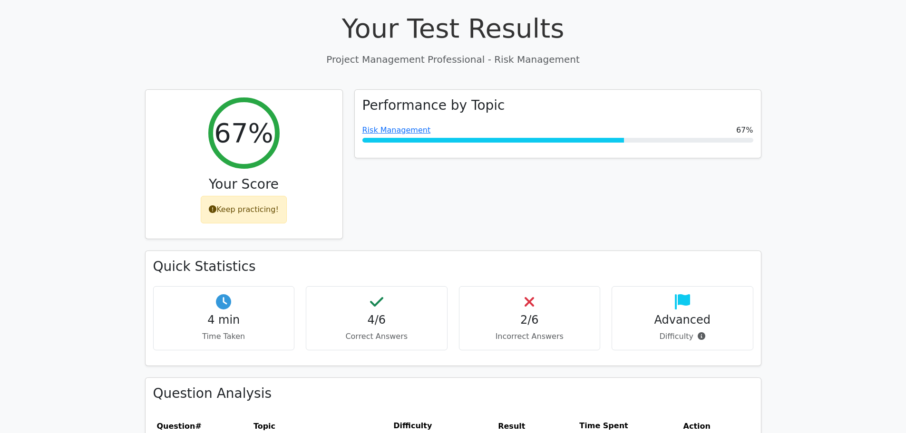
scroll to position [0, 0]
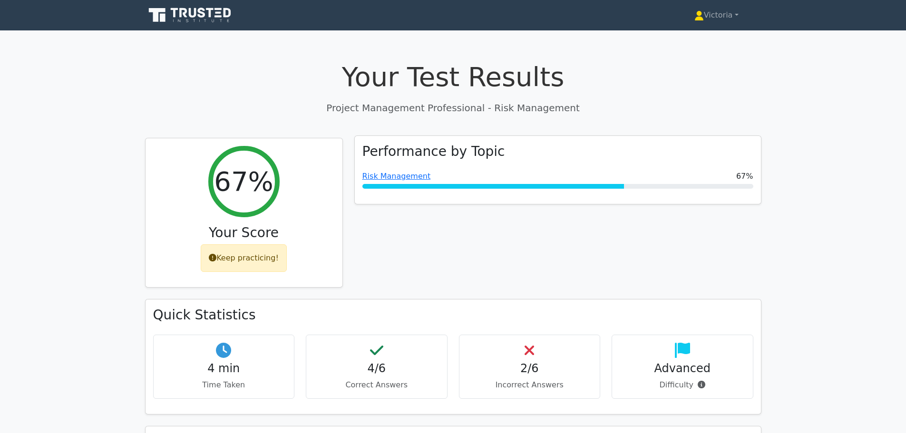
click at [380, 170] on div "Performance by Topic Risk Management 67%" at bounding box center [558, 170] width 406 height 68
click at [382, 174] on link "Risk Management" at bounding box center [396, 176] width 68 height 9
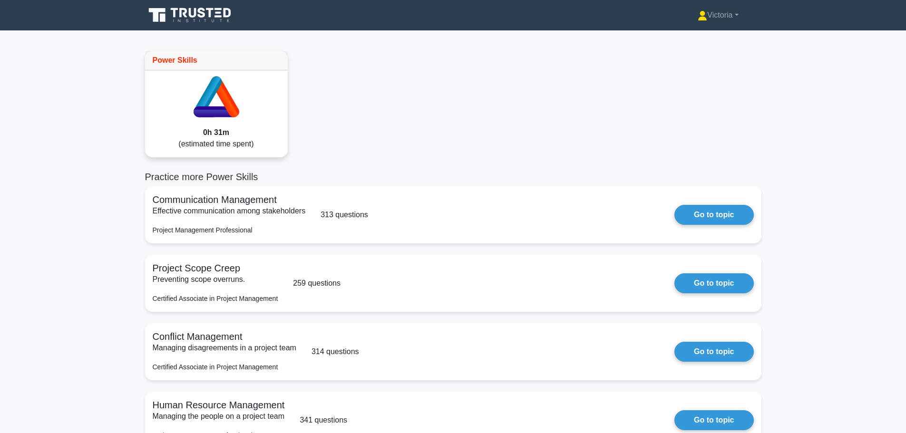
click at [231, 120] on div "0h 31m (estimated time spent)" at bounding box center [216, 138] width 143 height 38
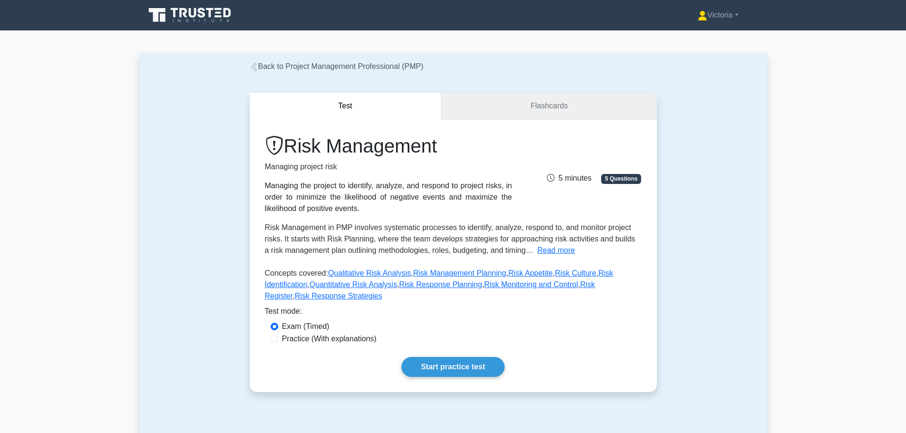
click at [537, 111] on link "Flashcards" at bounding box center [548, 106] width 215 height 27
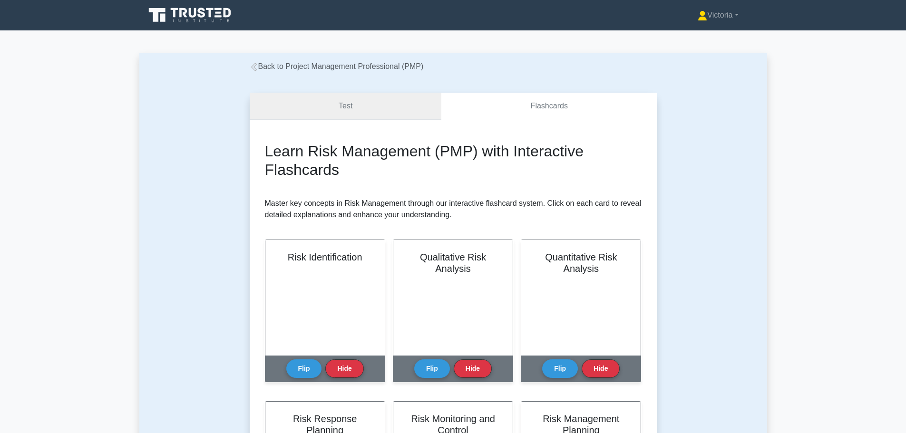
click at [400, 111] on link "Test" at bounding box center [346, 106] width 192 height 27
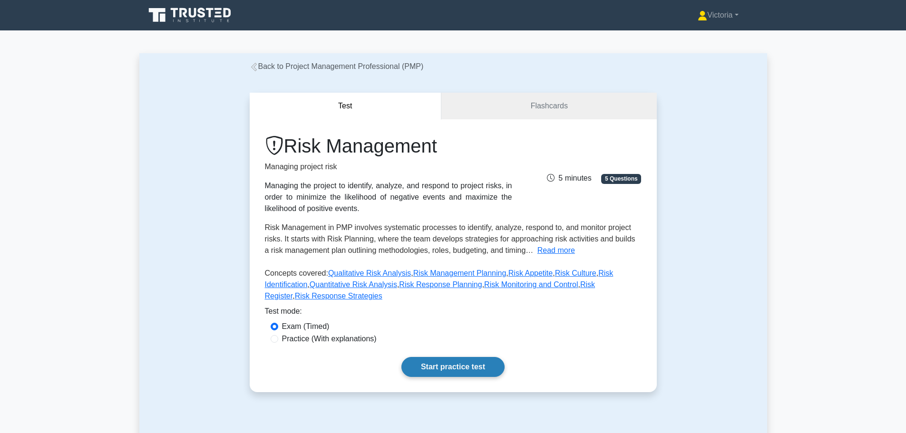
click at [457, 357] on link "Start practice test" at bounding box center [452, 367] width 103 height 20
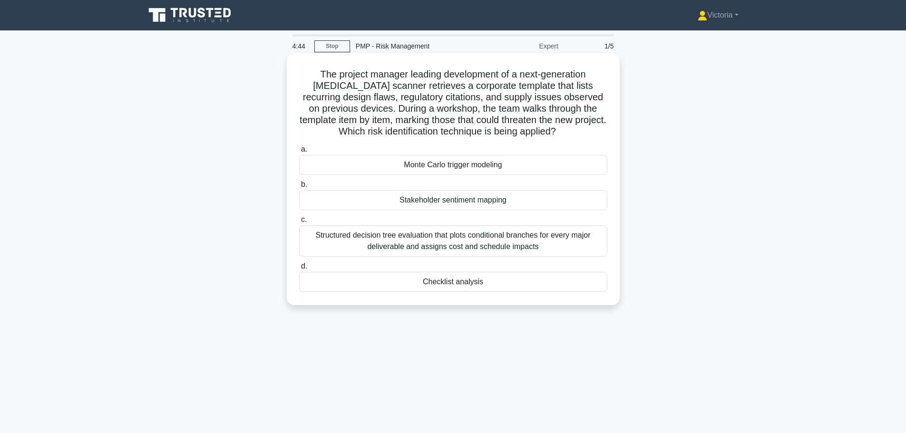
click at [467, 282] on div "Checklist analysis" at bounding box center [453, 282] width 308 height 20
click at [299, 270] on input "d. Checklist analysis" at bounding box center [299, 266] width 0 height 6
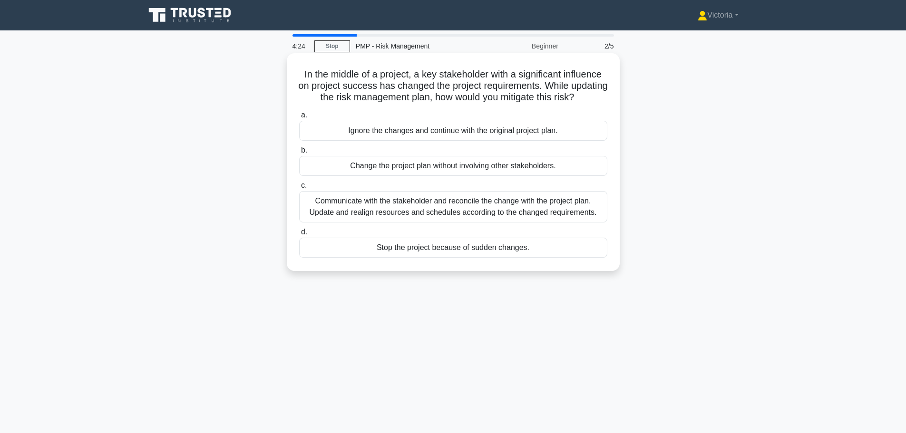
click at [463, 217] on div "Communicate with the stakeholder and reconcile the change with the project plan…" at bounding box center [453, 206] width 308 height 31
click at [299, 189] on input "c. Communicate with the stakeholder and reconcile the change with the project p…" at bounding box center [299, 186] width 0 height 6
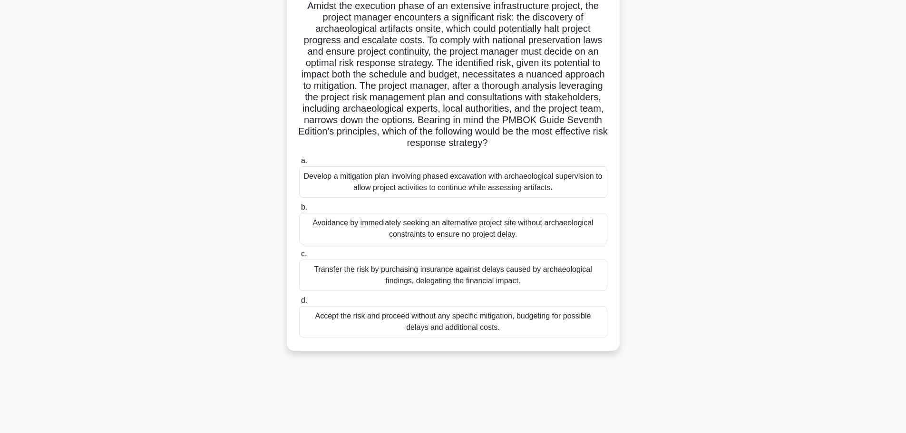
scroll to position [80, 0]
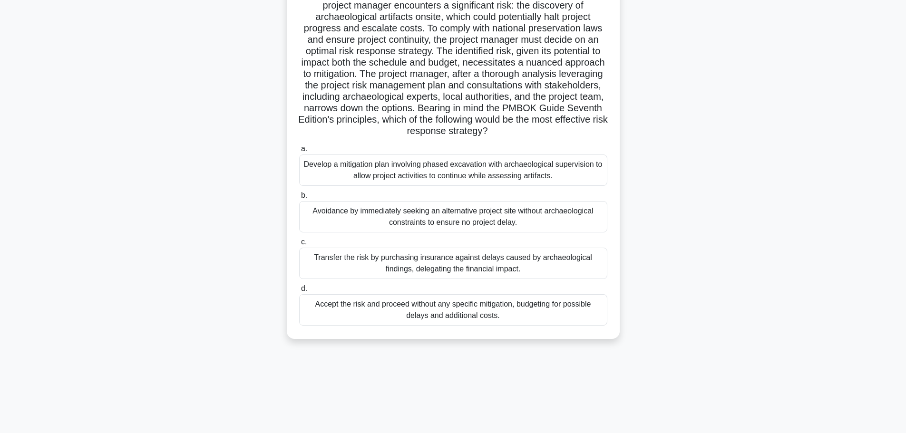
click at [483, 175] on div "Develop a mitigation plan involving phased excavation with archaeological super…" at bounding box center [453, 170] width 308 height 31
click at [299, 152] on input "a. Develop a mitigation plan involving phased excavation with archaeological su…" at bounding box center [299, 149] width 0 height 6
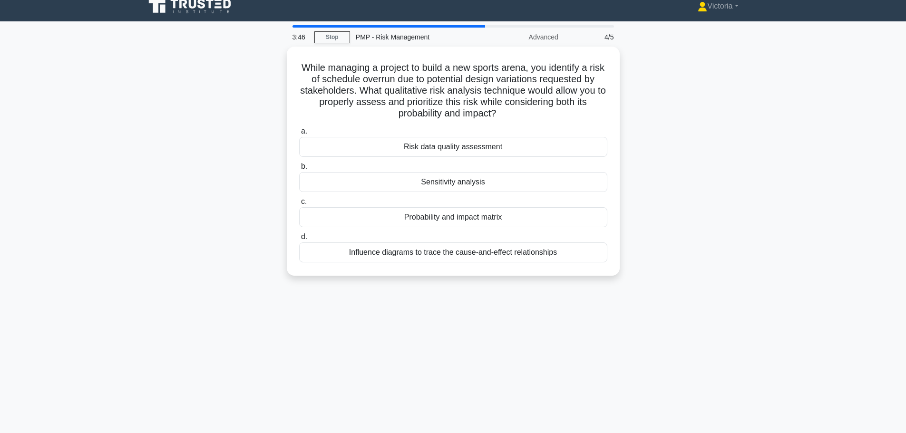
scroll to position [0, 0]
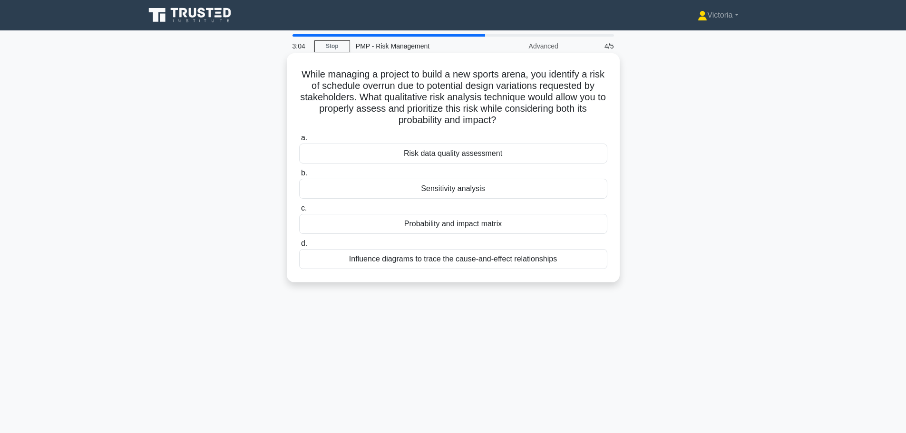
click at [453, 225] on div "Probability and impact matrix" at bounding box center [453, 224] width 308 height 20
click at [299, 212] on input "c. Probability and impact matrix" at bounding box center [299, 208] width 0 height 6
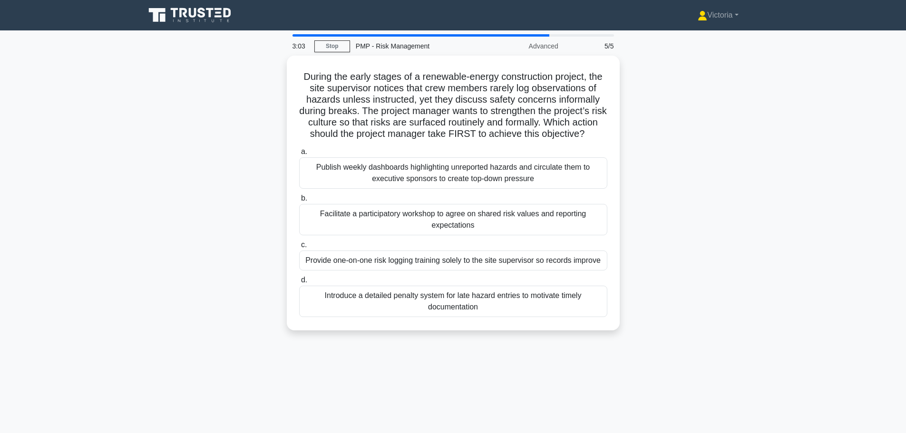
click at [453, 225] on div "Facilitate a participatory workshop to agree on shared risk values and reportin…" at bounding box center [453, 219] width 308 height 31
click at [299, 202] on input "b. Facilitate a participatory workshop to agree on shared risk values and repor…" at bounding box center [299, 198] width 0 height 6
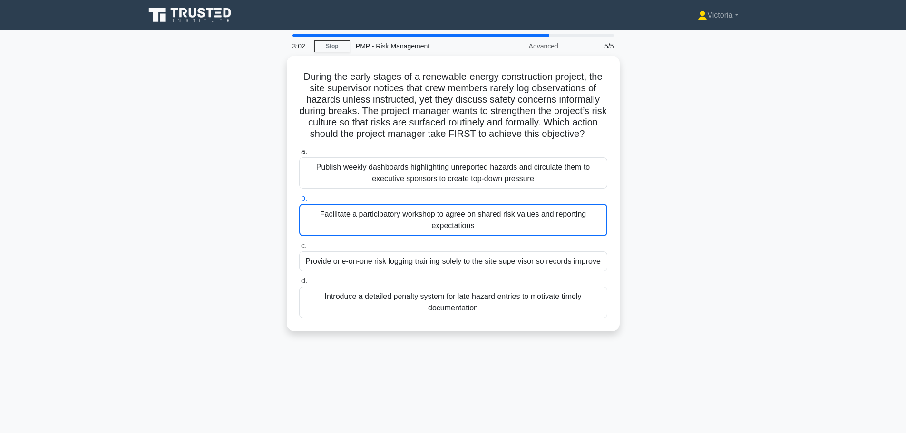
click at [676, 225] on div "During the early stages of a renewable-energy construction project, the site su…" at bounding box center [453, 199] width 628 height 287
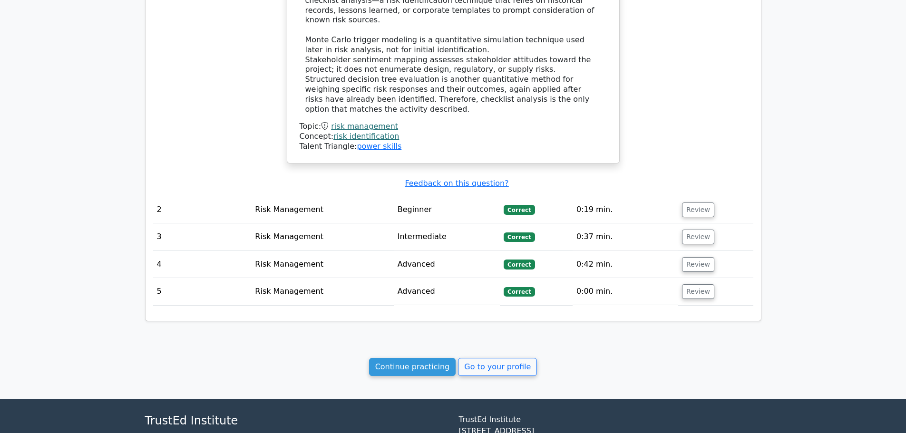
scroll to position [884, 0]
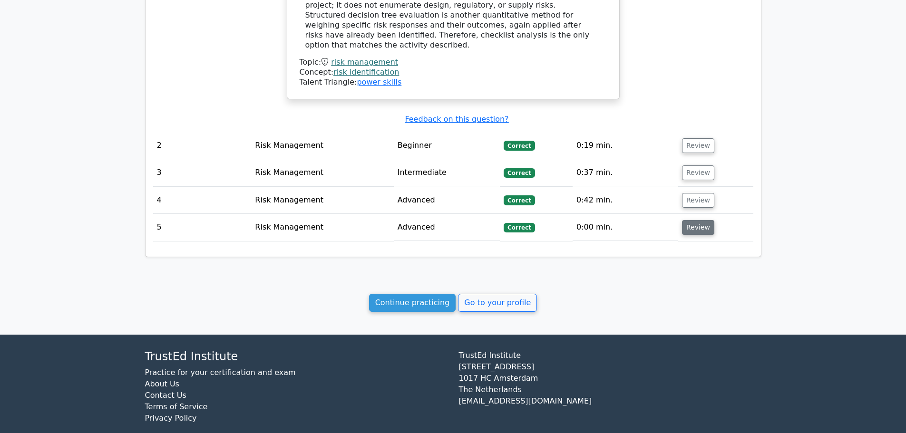
click at [694, 220] on button "Review" at bounding box center [698, 227] width 32 height 15
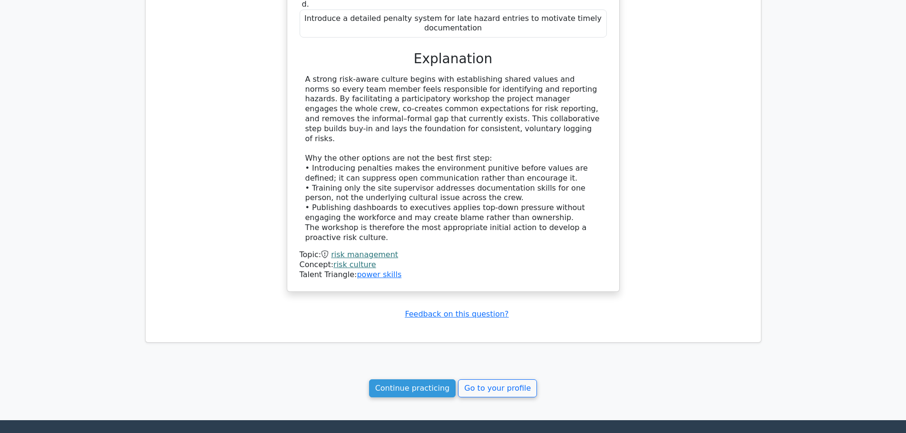
scroll to position [1405, 0]
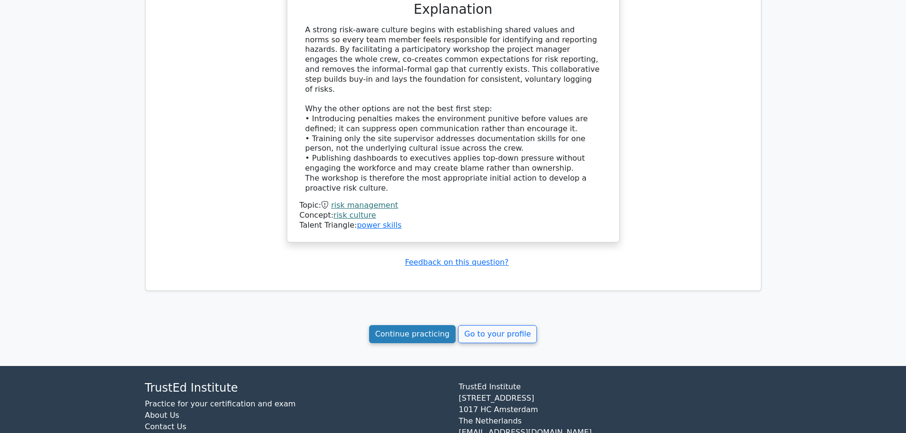
click at [422, 325] on link "Continue practicing" at bounding box center [412, 334] width 87 height 18
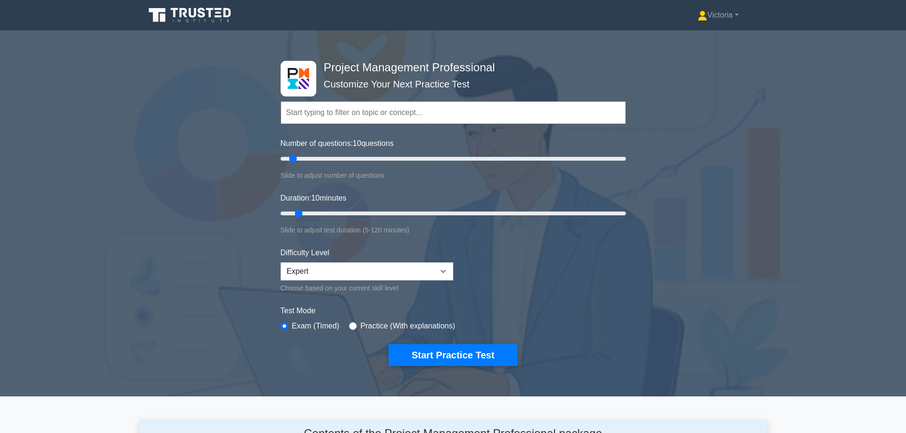
click at [352, 112] on input "text" at bounding box center [453, 112] width 345 height 23
drag, startPoint x: 293, startPoint y: 159, endPoint x: 411, endPoint y: 160, distance: 117.9
click at [411, 160] on input "Number of questions: 80 questions" at bounding box center [453, 158] width 345 height 11
drag, startPoint x: 414, startPoint y: 160, endPoint x: 400, endPoint y: 203, distance: 45.0
type input "200"
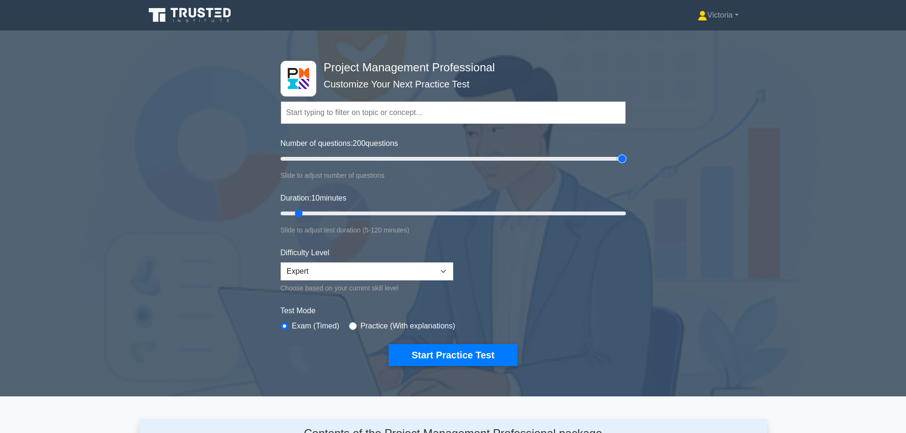
click at [626, 160] on input "Number of questions: 200 questions" at bounding box center [453, 158] width 345 height 11
drag, startPoint x: 301, startPoint y: 211, endPoint x: 699, endPoint y: 193, distance: 398.4
type input "120"
click at [626, 208] on input "Duration: 120 minutes" at bounding box center [453, 213] width 345 height 11
click at [628, 276] on div "Project Management Professional Customize Your Next Practice Test Topics Scope …" at bounding box center [453, 213] width 357 height 351
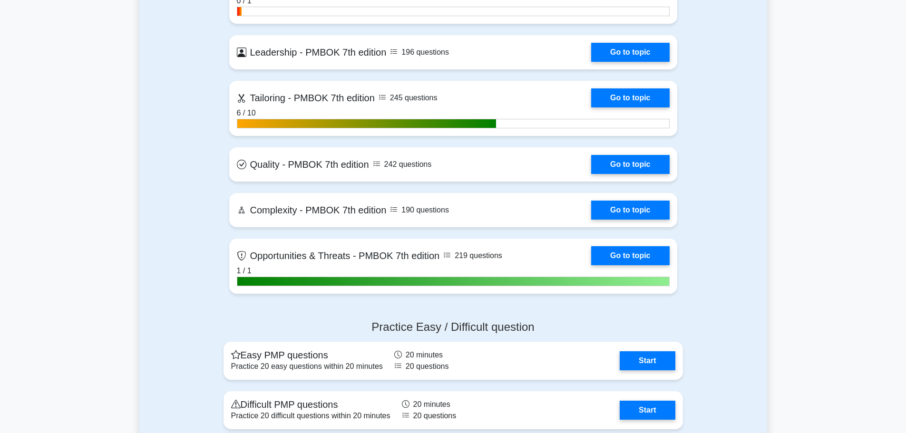
scroll to position [2567, 0]
